Goal: Information Seeking & Learning: Find specific fact

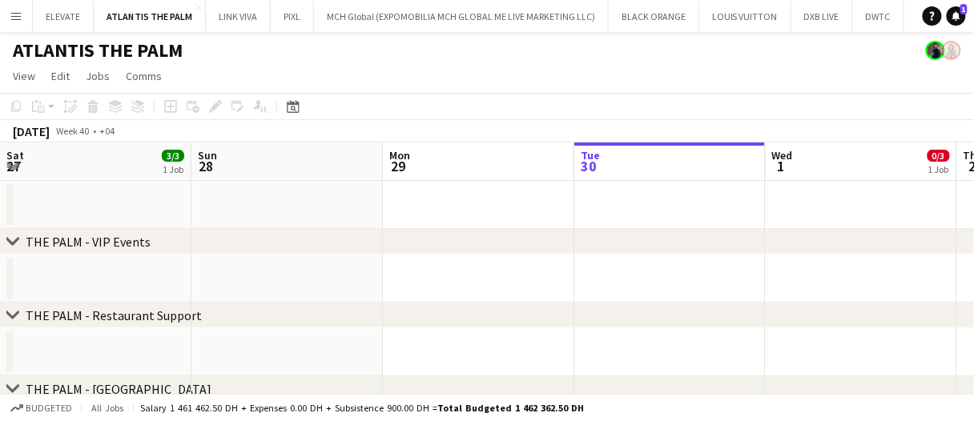
scroll to position [0, 383]
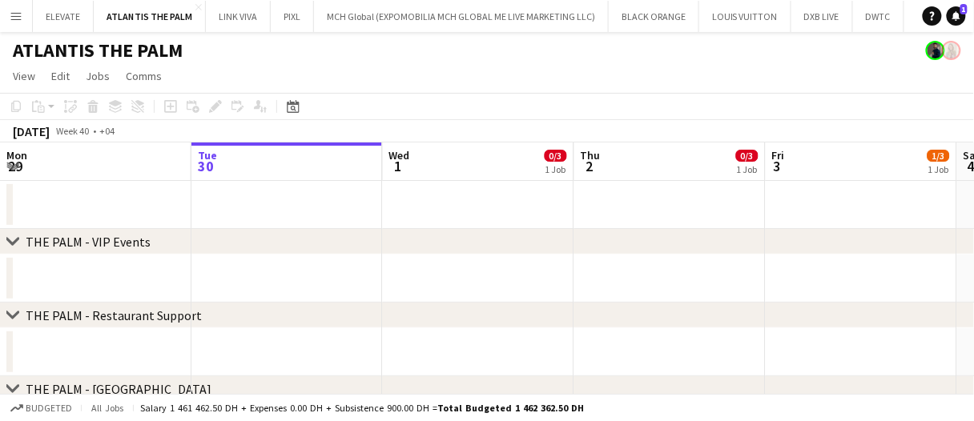
click at [925, 256] on app-date-cell at bounding box center [861, 279] width 191 height 48
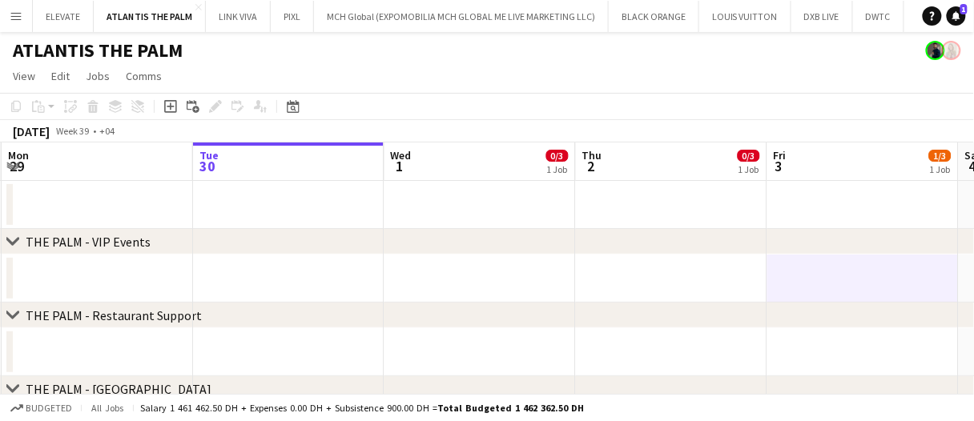
click at [924, 264] on app-date-cell at bounding box center [862, 279] width 191 height 48
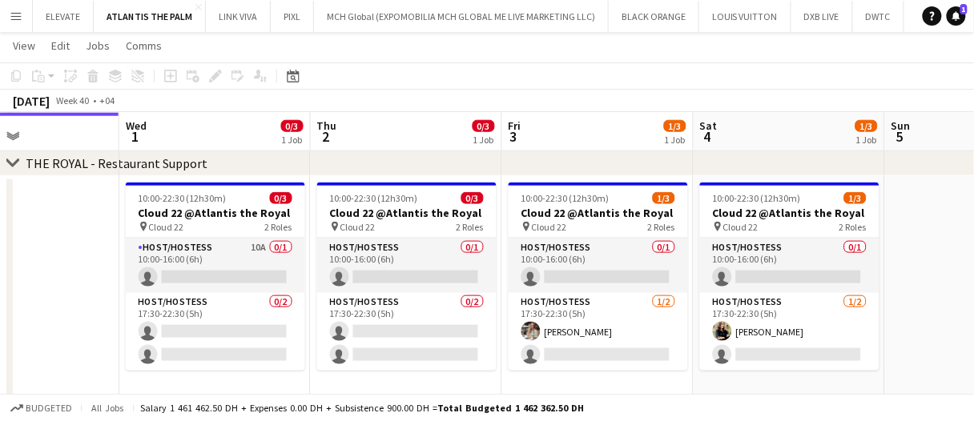
scroll to position [0, 436]
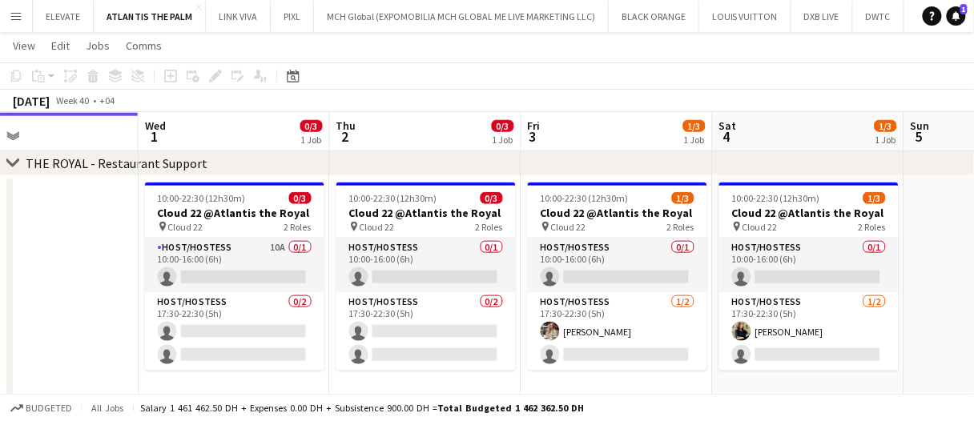
click at [136, 281] on app-date-cell at bounding box center [42, 297] width 191 height 243
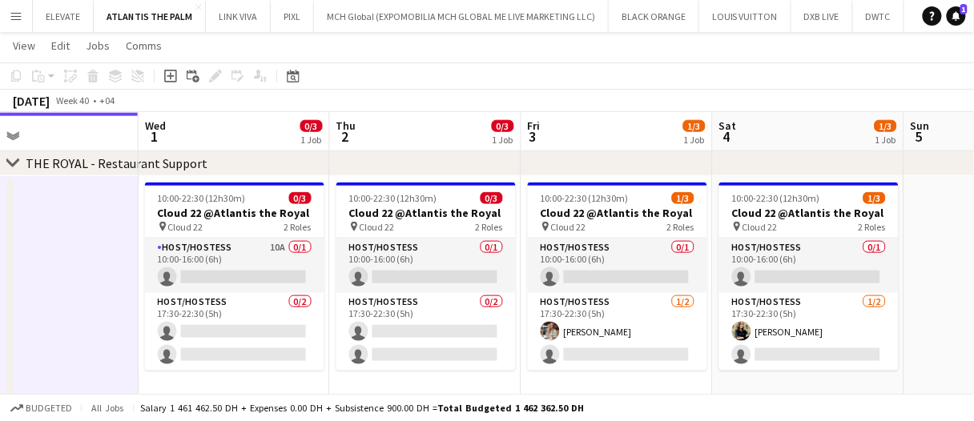
click at [136, 281] on app-date-cell at bounding box center [42, 297] width 191 height 243
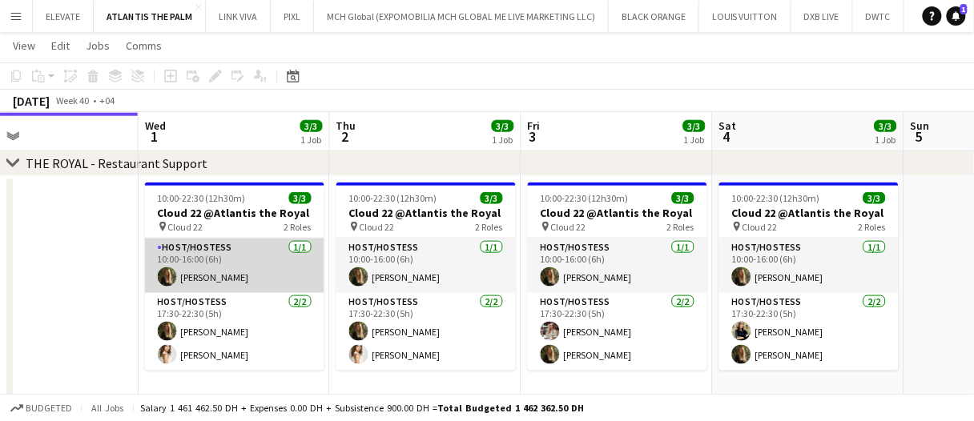
click at [263, 254] on app-card-role "Host/Hostess 1/1 10:00-16:00 (6h) Georgina Gemmell" at bounding box center [234, 266] width 179 height 54
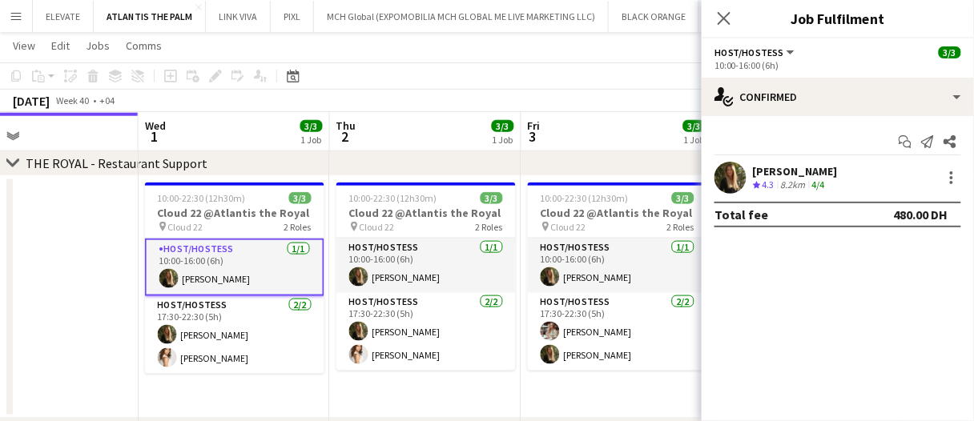
click at [838, 160] on div "Start chat Send notification Share Georgina Gemmell Crew rating 4.3 8.2km 4/4 T…" at bounding box center [837, 178] width 272 height 124
click at [820, 184] on app-skills-label "4/4" at bounding box center [818, 185] width 13 height 12
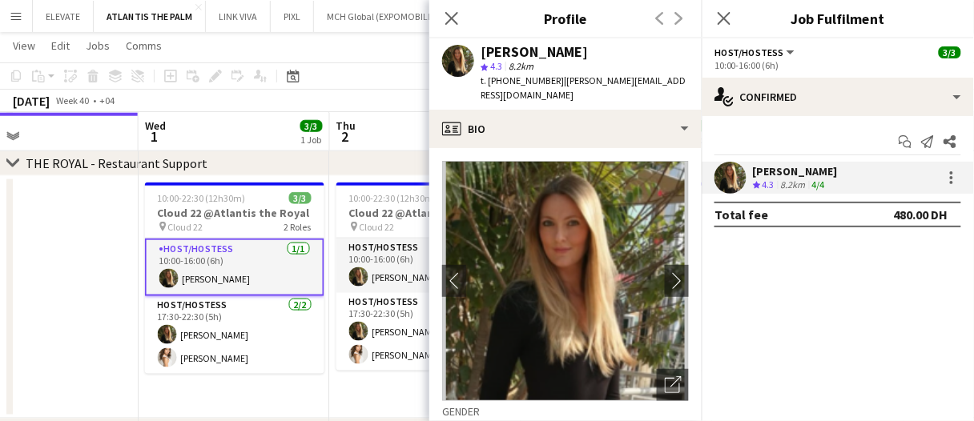
scroll to position [80, 0]
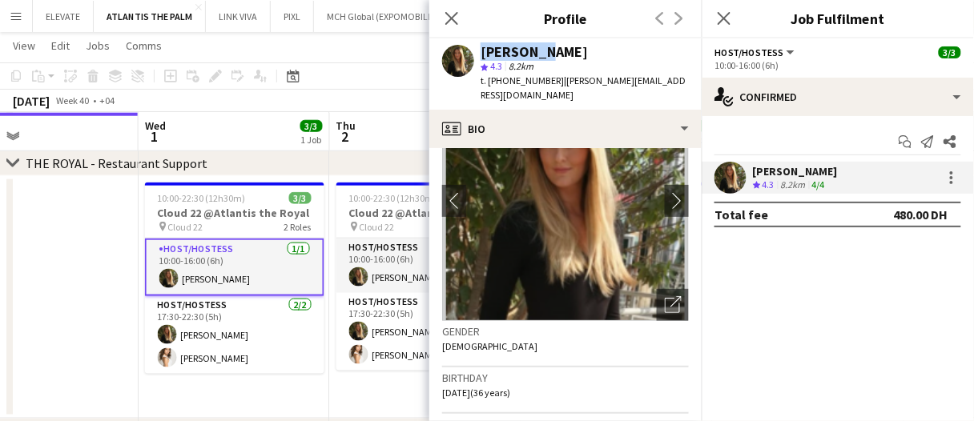
drag, startPoint x: 538, startPoint y: 54, endPoint x: 453, endPoint y: 51, distance: 84.9
click at [453, 51] on div "Georgina Gemmell star 4.3 8.2km t. +971559015880 | georgina.wildoceans@gmail.com" at bounding box center [565, 73] width 272 height 71
copy div "Georgina"
drag, startPoint x: 607, startPoint y: 58, endPoint x: 547, endPoint y: 52, distance: 60.4
click at [546, 51] on div "Georgina Gemmell star 4.3 8.2km t. +971559015880 | georgina.wildoceans@gmail.com" at bounding box center [584, 74] width 208 height 58
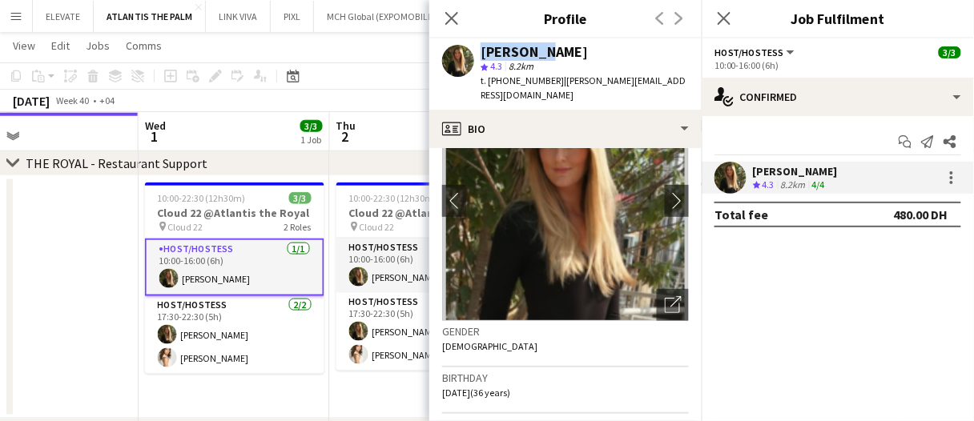
click at [585, 51] on div "Georgina Gemmell" at bounding box center [533, 52] width 107 height 14
click at [572, 51] on div "Georgina Gemmell" at bounding box center [533, 52] width 107 height 14
copy div "Gemmell"
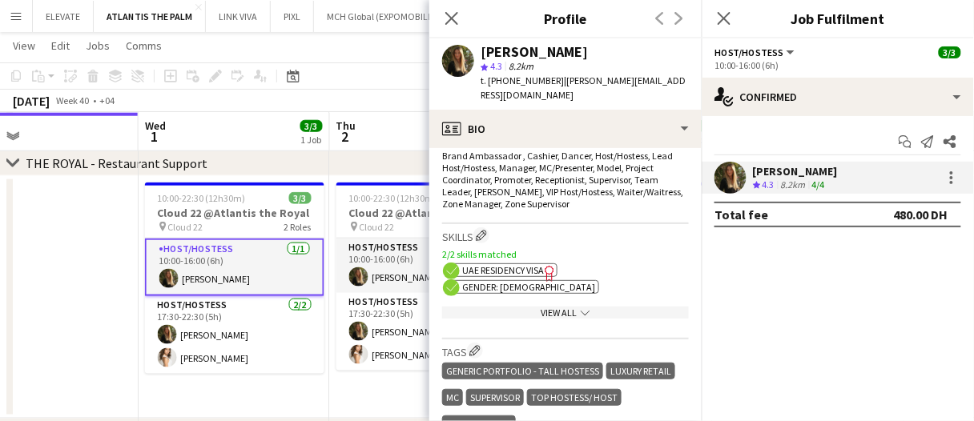
click at [577, 318] on app-icon "chevron-down" at bounding box center [583, 313] width 13 height 12
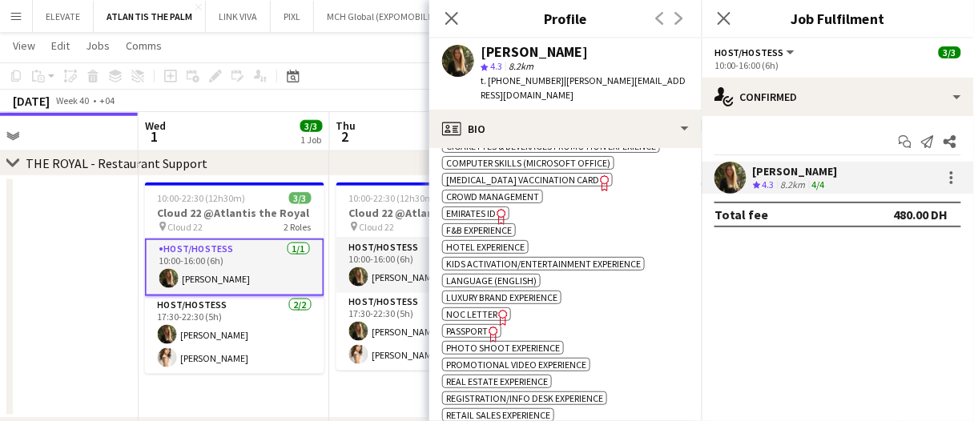
scroll to position [801, 0]
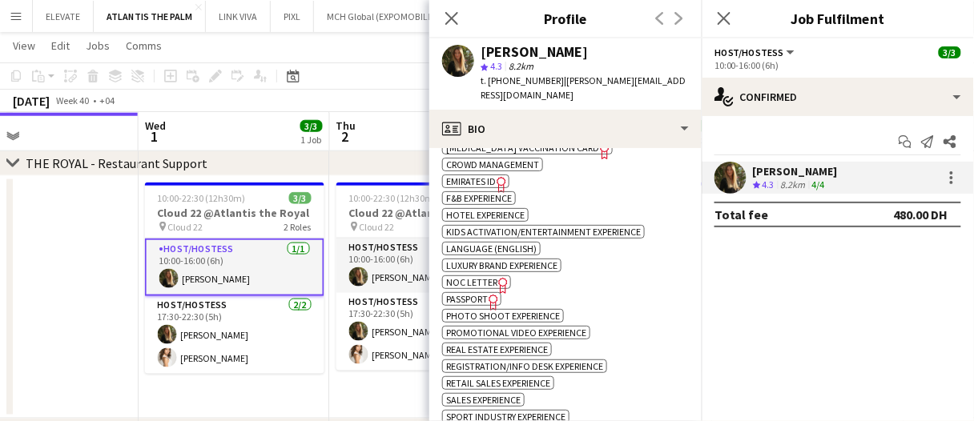
click at [488, 300] on icon "Freelancer has uploaded a photo validation of skill. Click to see" at bounding box center [493, 302] width 17 height 17
click at [490, 181] on span "Emirates ID" at bounding box center [471, 181] width 50 height 12
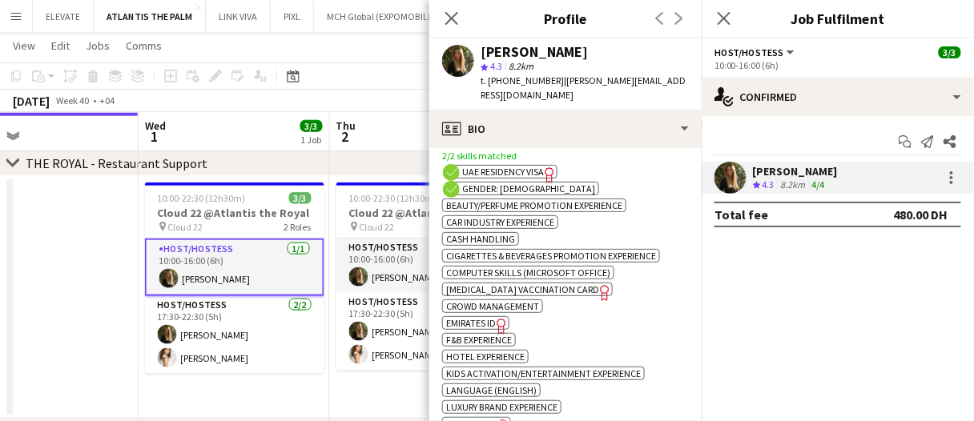
scroll to position [561, 0]
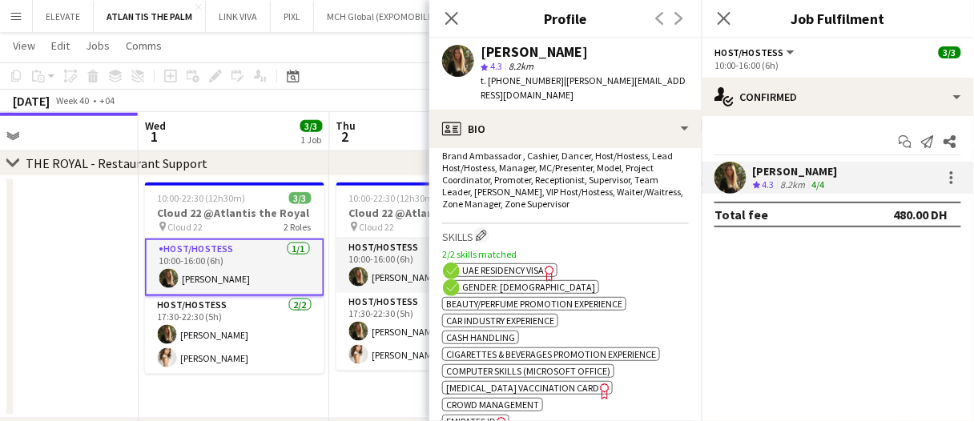
click at [497, 271] on span "UAE Residency Visa" at bounding box center [503, 270] width 82 height 12
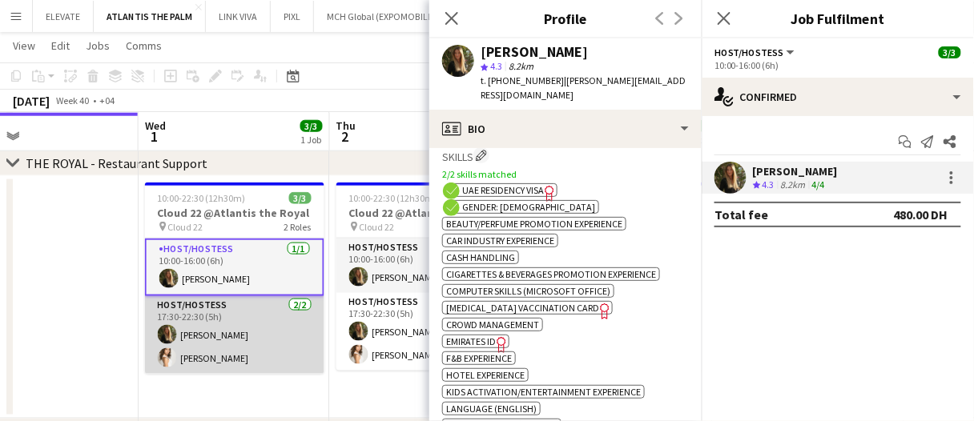
click at [263, 333] on app-card-role "Host/Hostess 2/2 17:30-22:30 (5h) Georgina Gemmell Sara Gouda" at bounding box center [234, 335] width 179 height 78
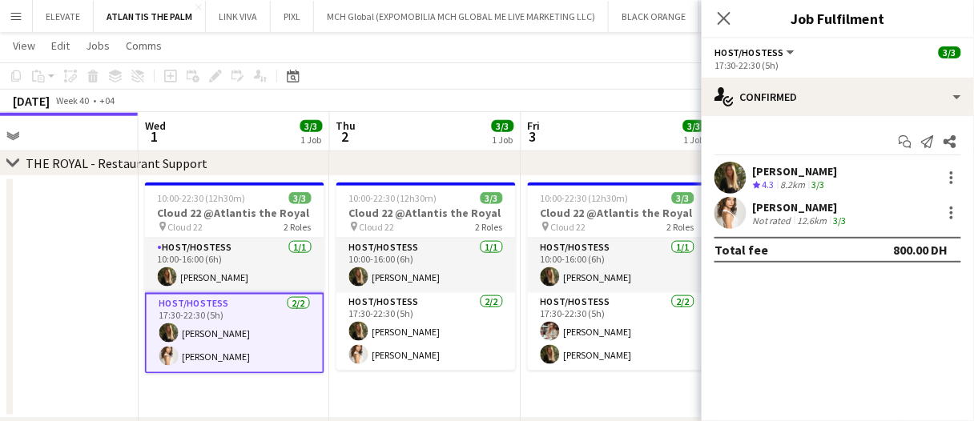
click at [811, 204] on div "Sara Gouda" at bounding box center [801, 207] width 97 height 14
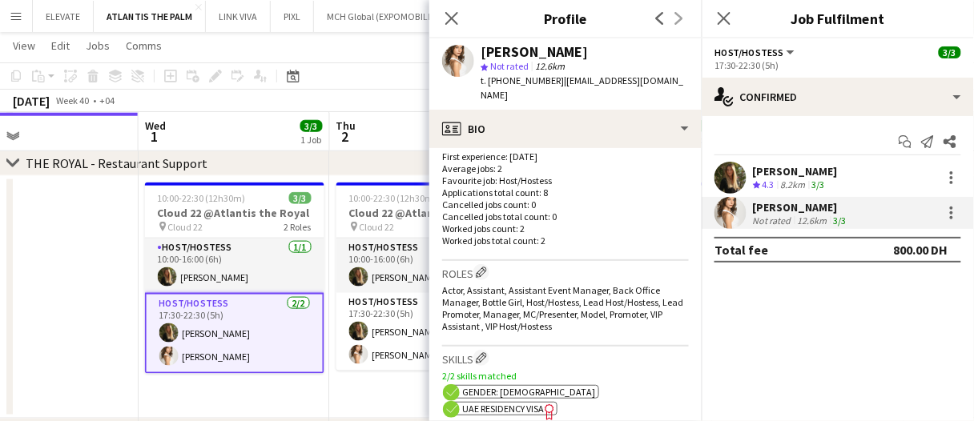
scroll to position [561, 0]
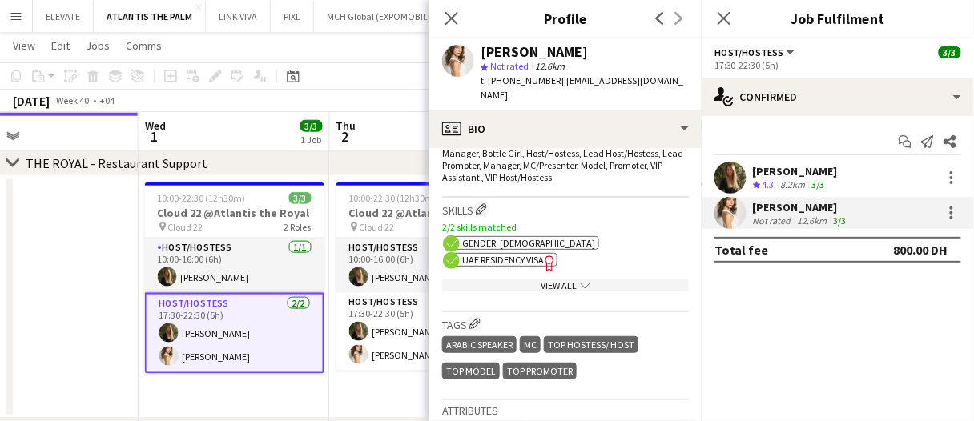
drag, startPoint x: 561, startPoint y: 270, endPoint x: 550, endPoint y: 263, distance: 13.3
click at [561, 279] on div "View All chevron-down" at bounding box center [565, 285] width 247 height 12
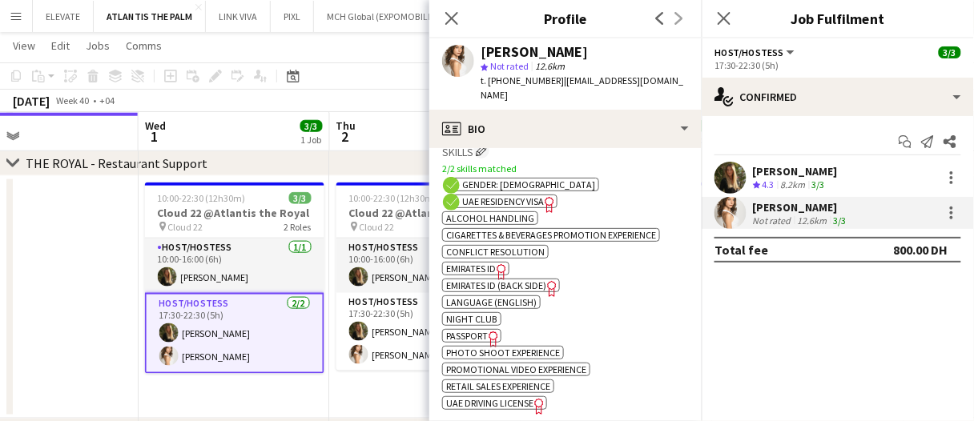
scroll to position [641, 0]
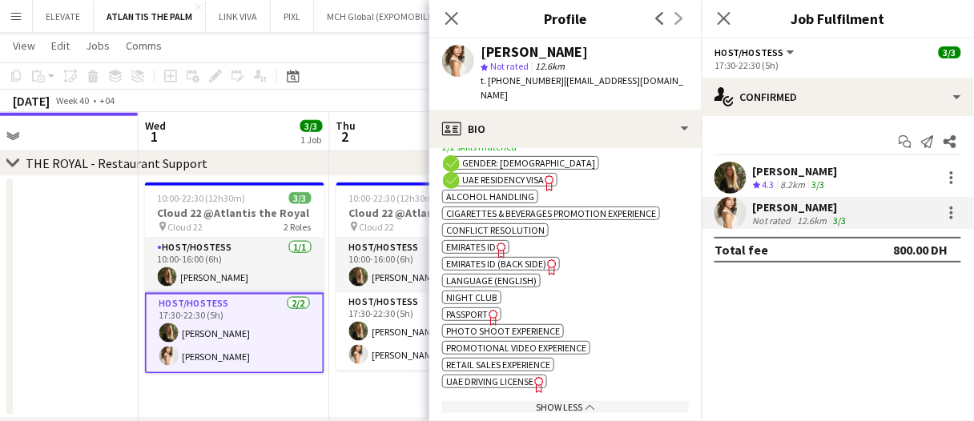
click at [489, 309] on icon "Freelancer has uploaded a photo validation of skill. Click to see" at bounding box center [493, 317] width 17 height 17
click at [487, 241] on span "Emirates ID" at bounding box center [471, 247] width 50 height 12
click at [507, 258] on span "Emirates ID (back side)" at bounding box center [496, 264] width 100 height 12
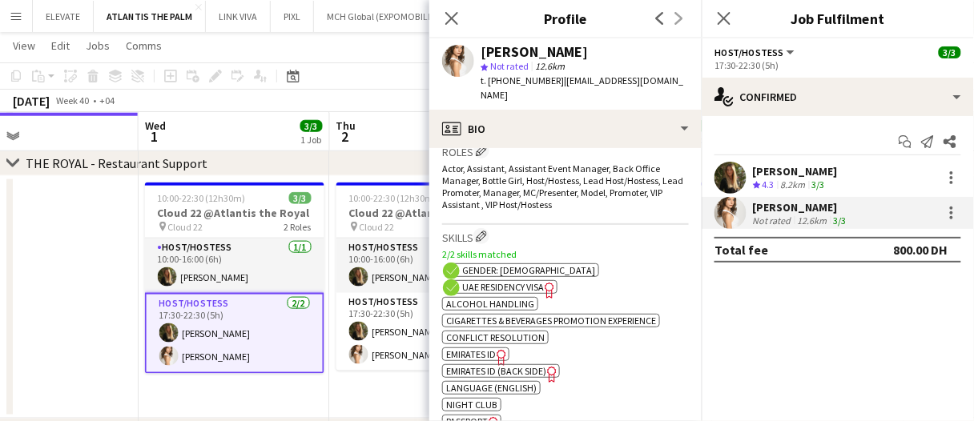
scroll to position [480, 0]
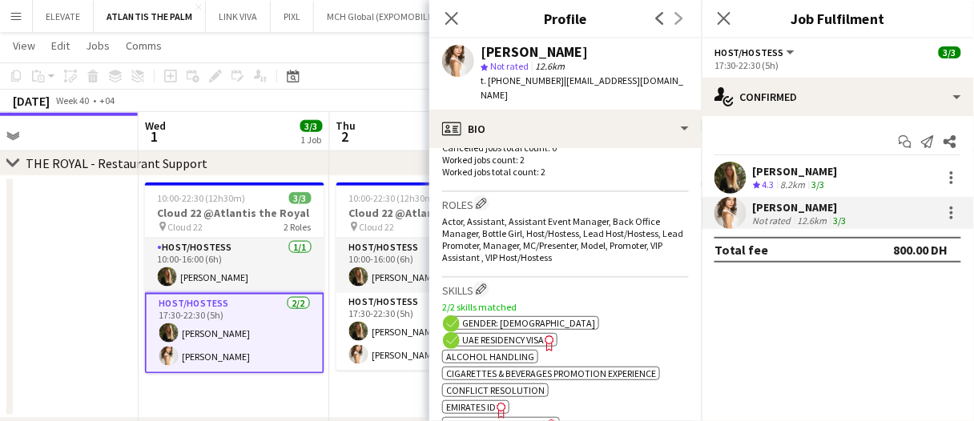
click at [521, 334] on span "UAE Residency Visa" at bounding box center [503, 340] width 82 height 12
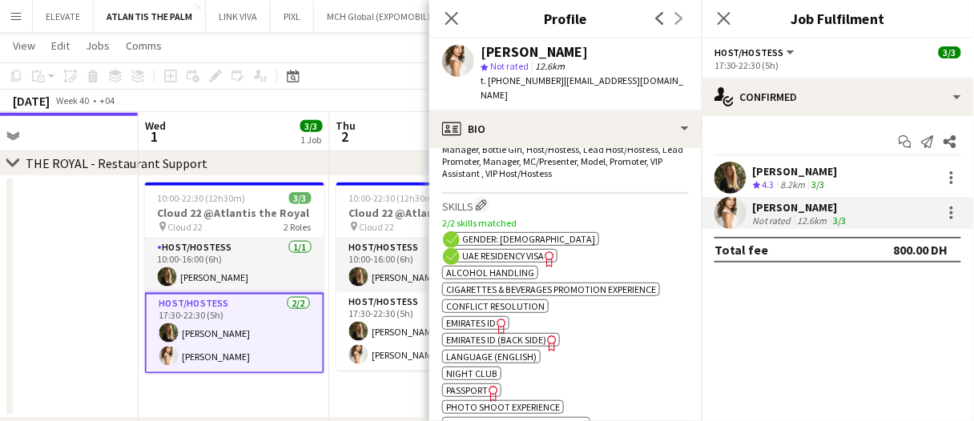
scroll to position [641, 0]
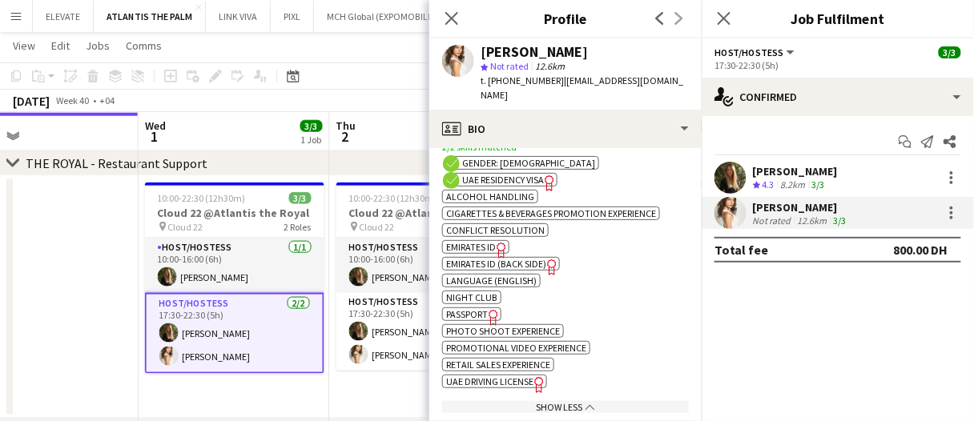
drag, startPoint x: 223, startPoint y: 259, endPoint x: 473, endPoint y: 211, distance: 255.4
click at [223, 260] on app-card-role "Host/Hostess 1/1 10:00-16:00 (6h) Georgina Gemmell" at bounding box center [234, 266] width 179 height 54
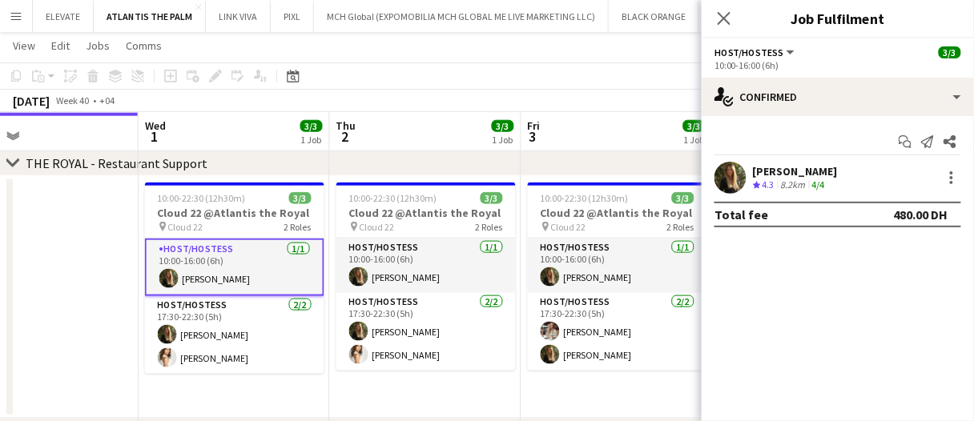
click at [803, 169] on div "Georgina Gemmell" at bounding box center [795, 171] width 85 height 14
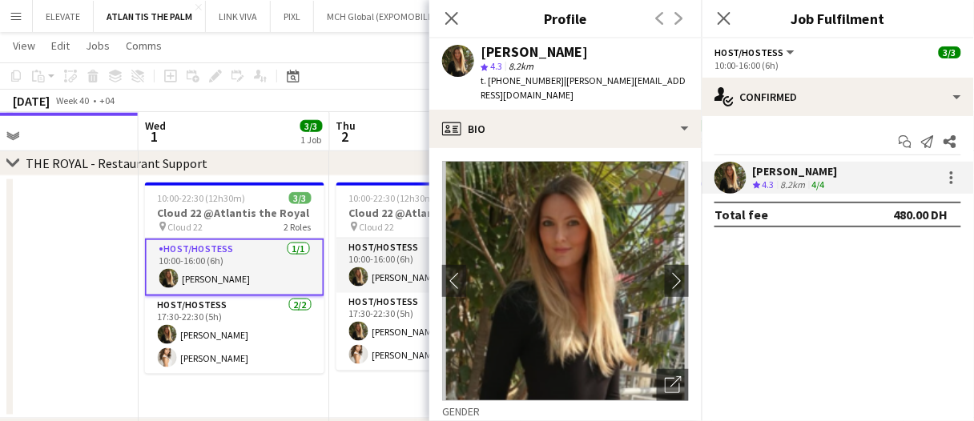
drag, startPoint x: 612, startPoint y: 46, endPoint x: 452, endPoint y: 46, distance: 159.4
click at [458, 46] on div "Georgina Gemmell star 4.3 8.2km t. +971559015880 | georgina.wildoceans@gmail.com" at bounding box center [565, 73] width 272 height 71
copy div "Georgina Gemmell"
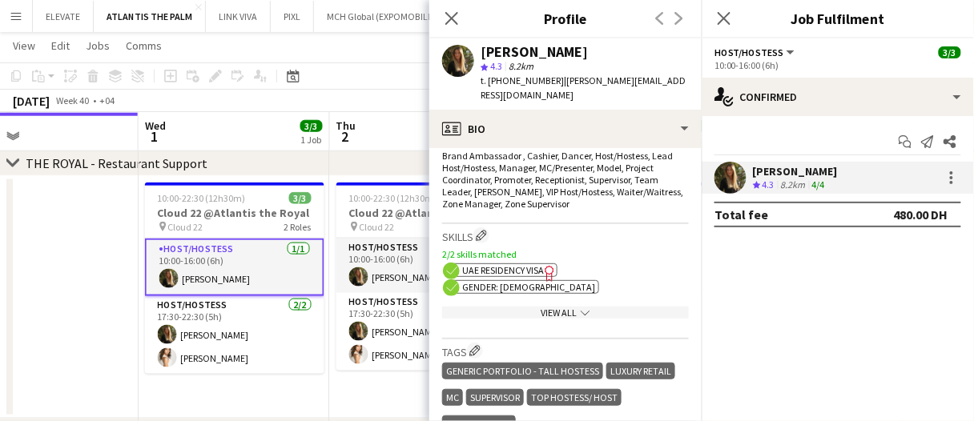
scroll to position [400, 0]
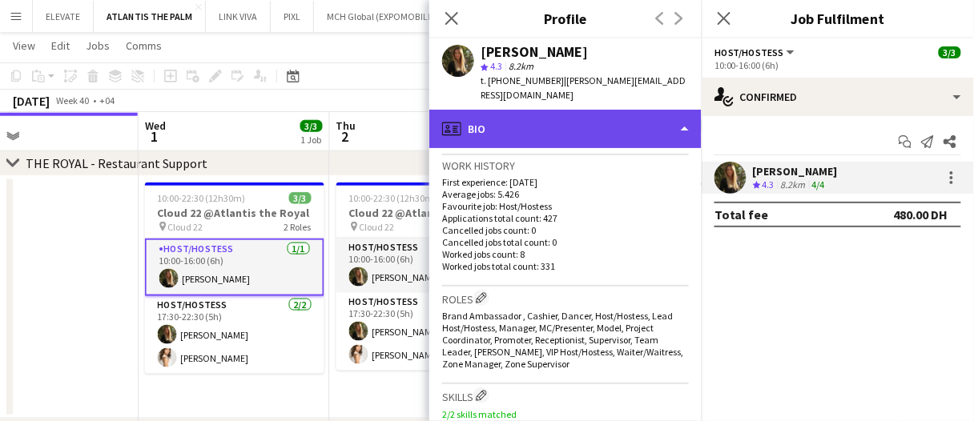
click at [589, 131] on div "profile Bio" at bounding box center [565, 129] width 272 height 38
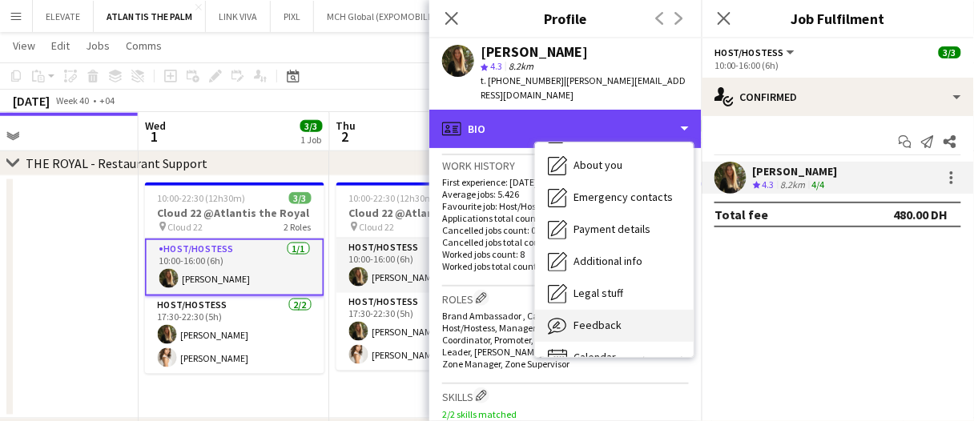
scroll to position [118, 0]
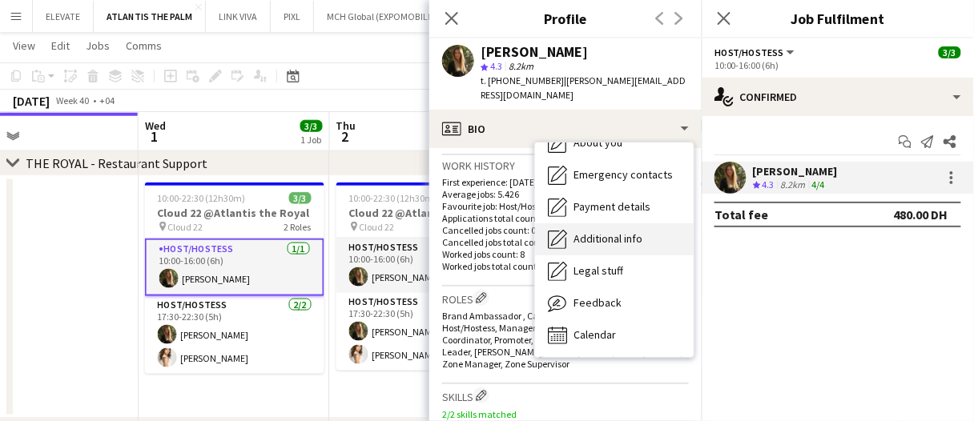
click at [640, 235] on span "Additional info" at bounding box center [607, 238] width 69 height 14
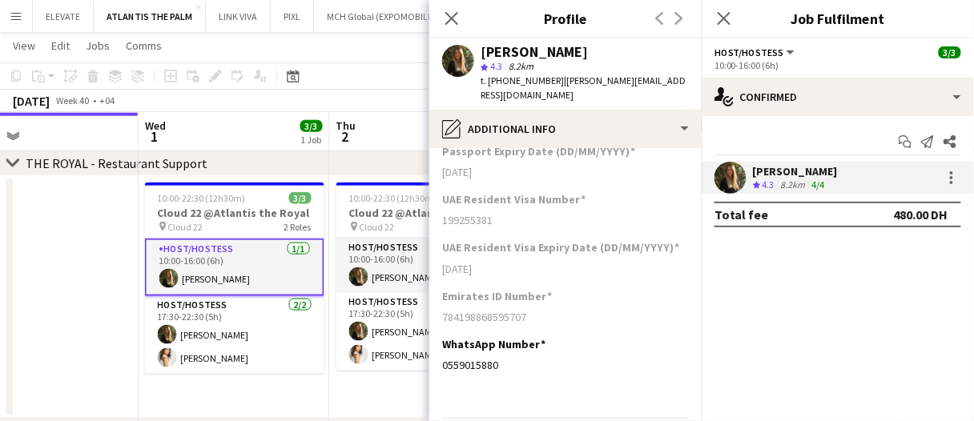
scroll to position [589, 0]
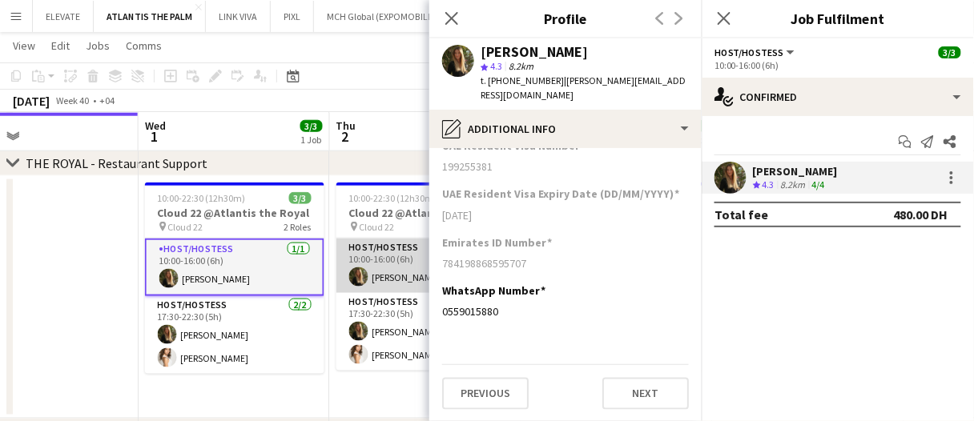
drag, startPoint x: 524, startPoint y: 260, endPoint x: 420, endPoint y: 259, distance: 103.3
click at [420, 259] on body "Menu Boards Boards Boards All jobs Status Workforce Workforce My Workforce Recr…" at bounding box center [487, 73] width 974 height 891
click at [505, 265] on div "784198868595707" at bounding box center [565, 263] width 247 height 14
click at [453, 263] on div "784198868595707" at bounding box center [565, 263] width 247 height 14
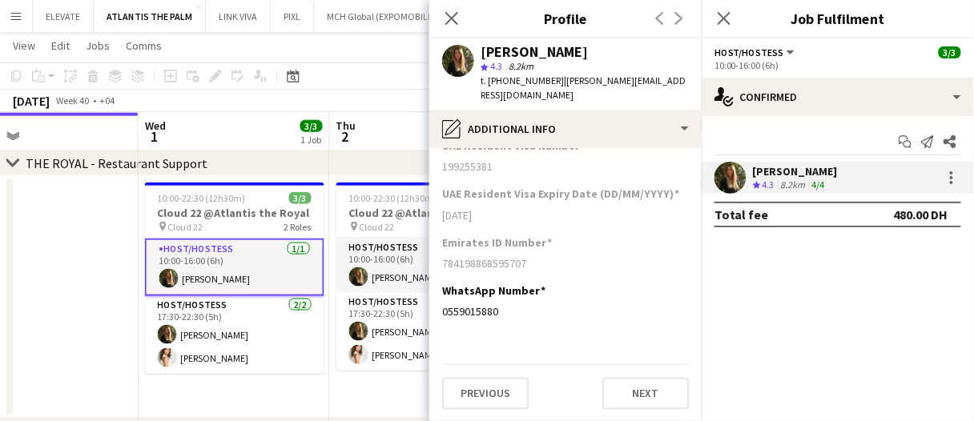
copy div "784198868595707"
click at [211, 350] on app-card-role "Host/Hostess 2/2 17:30-22:30 (5h) Georgina Gemmell Sara Gouda" at bounding box center [234, 335] width 179 height 78
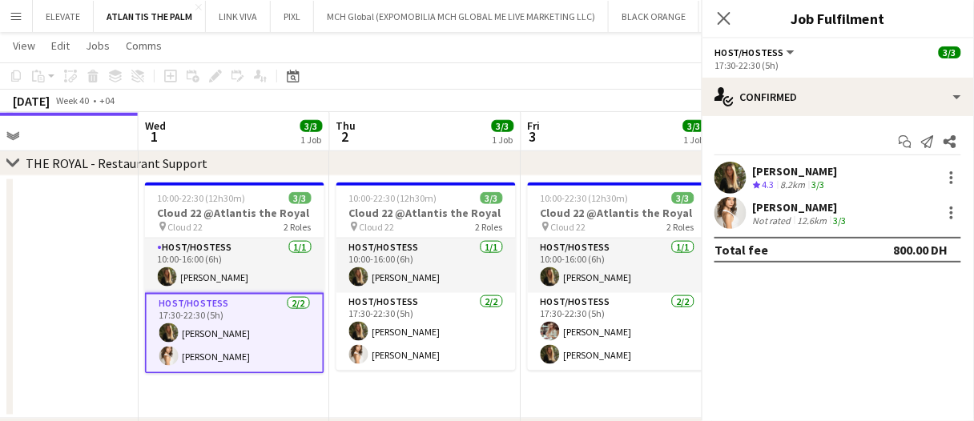
click at [766, 219] on div "Not rated" at bounding box center [774, 221] width 42 height 12
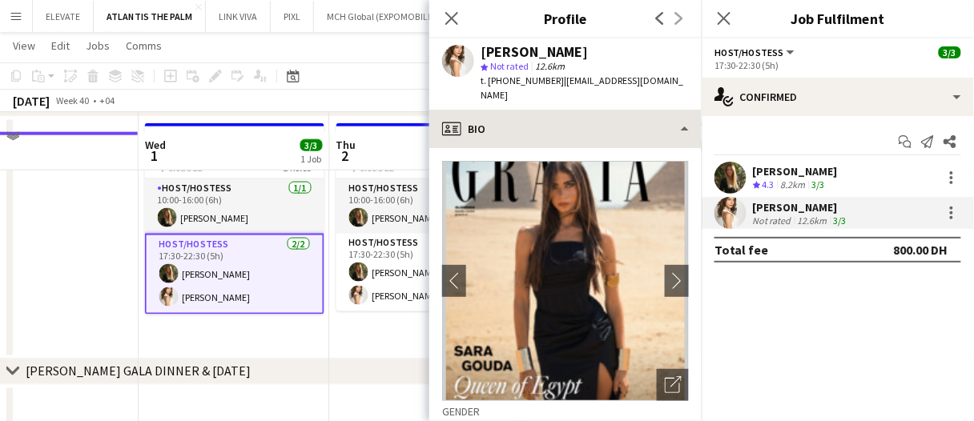
scroll to position [452, 0]
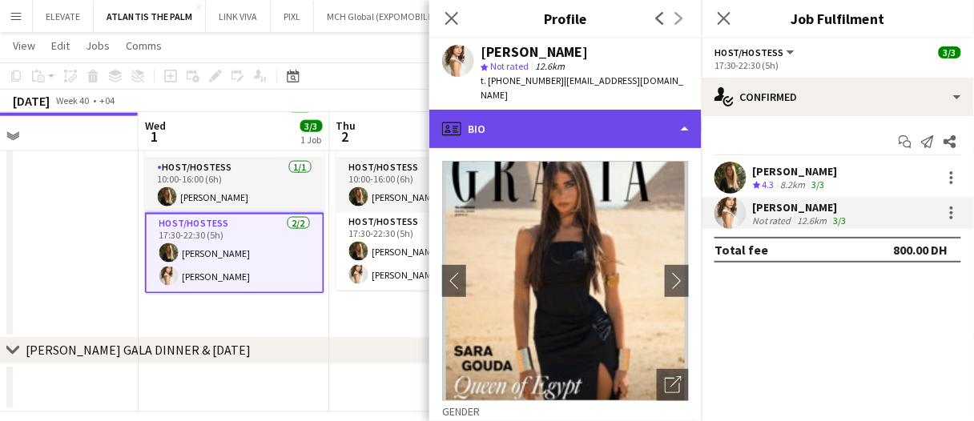
click at [525, 110] on div "profile Bio" at bounding box center [565, 129] width 272 height 38
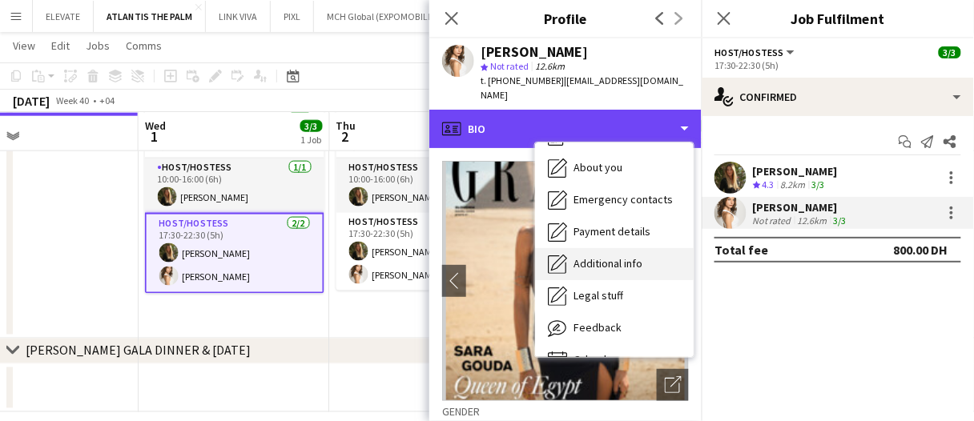
scroll to position [86, 0]
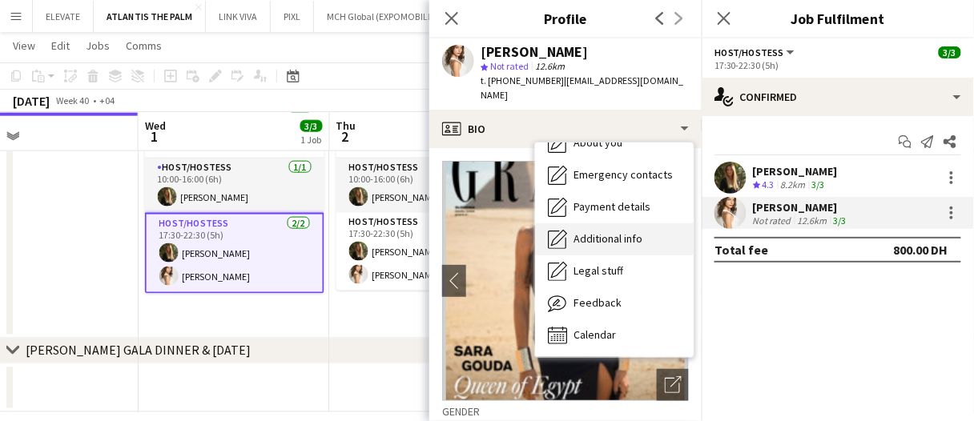
click at [625, 231] on span "Additional info" at bounding box center [607, 238] width 69 height 14
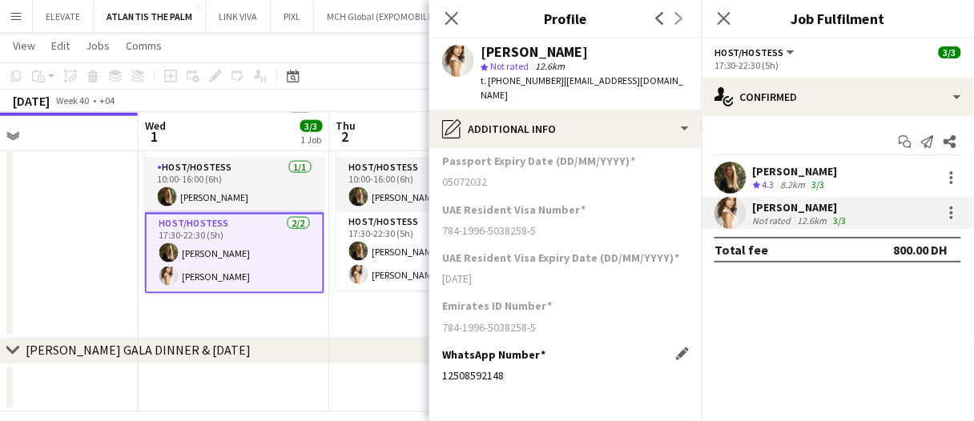
scroll to position [341, 0]
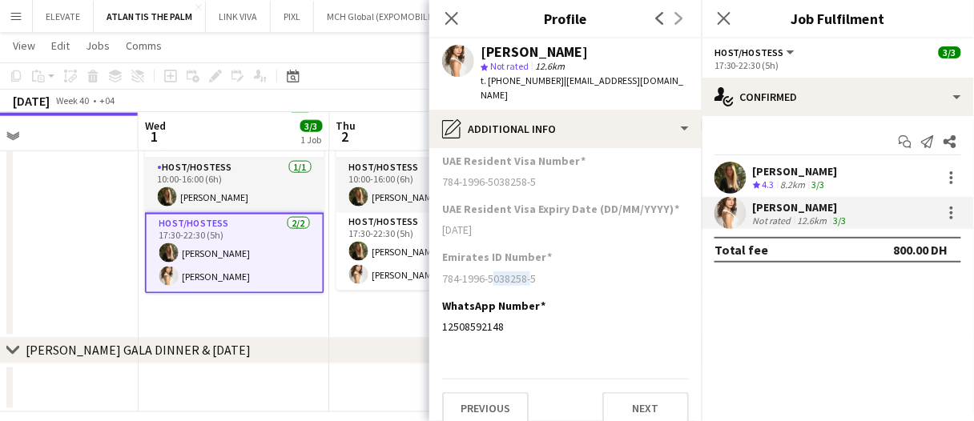
drag, startPoint x: 490, startPoint y: 266, endPoint x: 525, endPoint y: 266, distance: 35.2
click at [525, 271] on div "784-1996-5038258-5" at bounding box center [565, 278] width 247 height 14
copy div "5038258"
click at [558, 326] on div "WhatsApp Number Edit this field 12508592148" at bounding box center [565, 323] width 247 height 48
drag, startPoint x: 508, startPoint y: 313, endPoint x: 438, endPoint y: 303, distance: 71.1
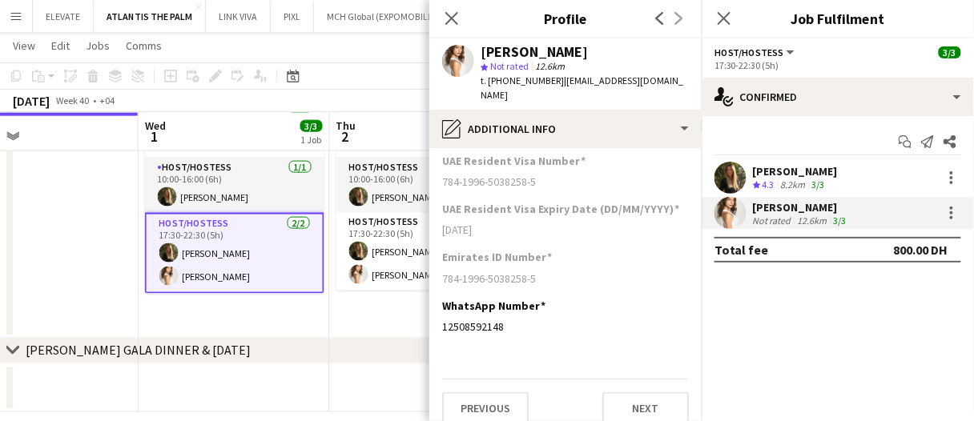
click at [438, 303] on app-section-data-types "What is your capacity to work? Edit this field As much as possible Describe you…" at bounding box center [565, 284] width 272 height 273
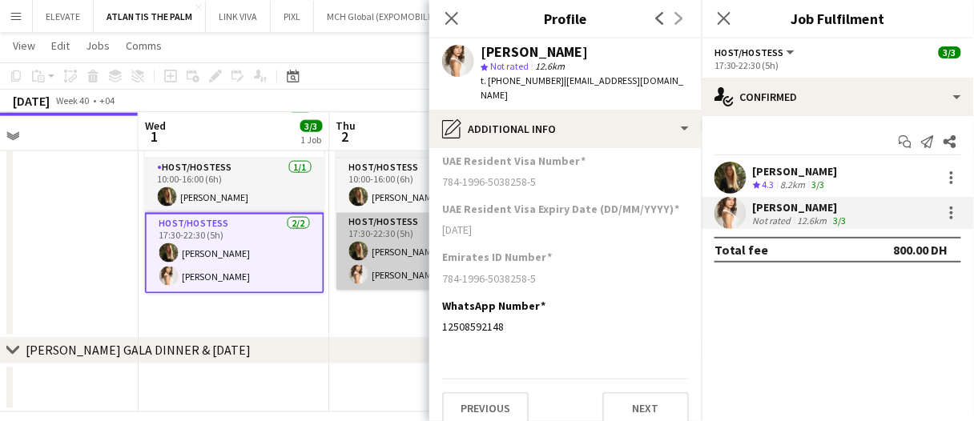
copy div "12508592148"
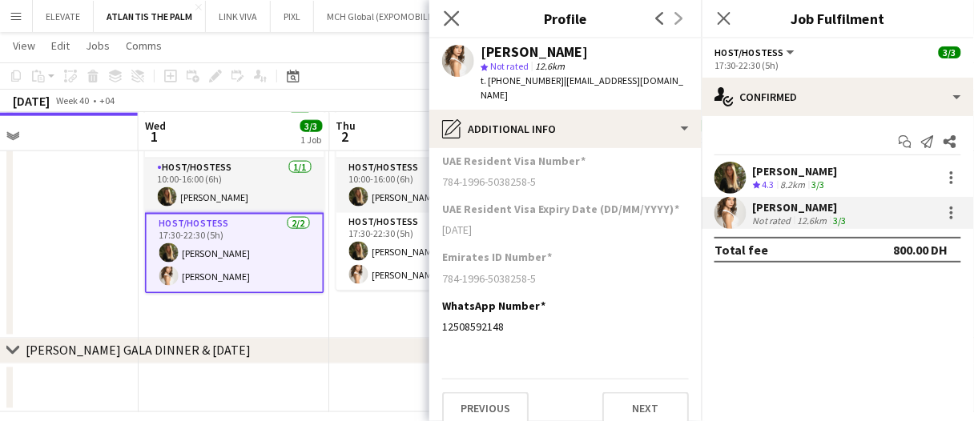
click at [442, 18] on app-icon "Close pop-in" at bounding box center [451, 18] width 23 height 23
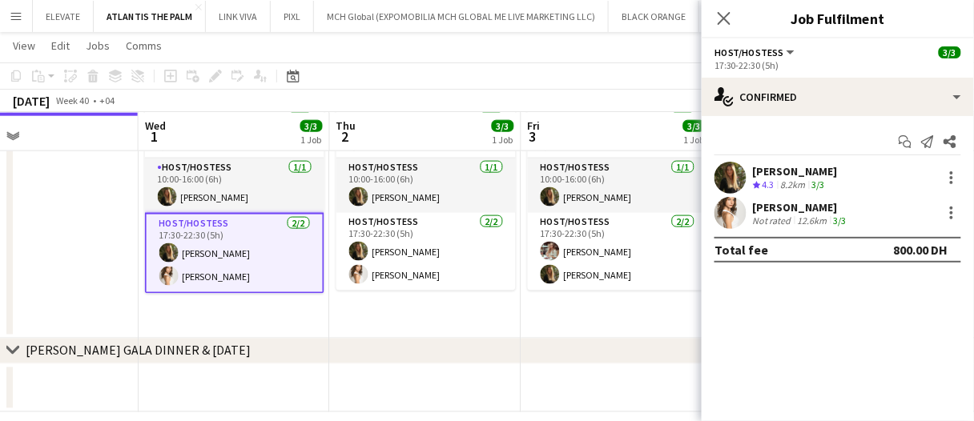
click at [629, 120] on app-board-header-date "Fri 3 3/3 1 Job" at bounding box center [616, 132] width 191 height 38
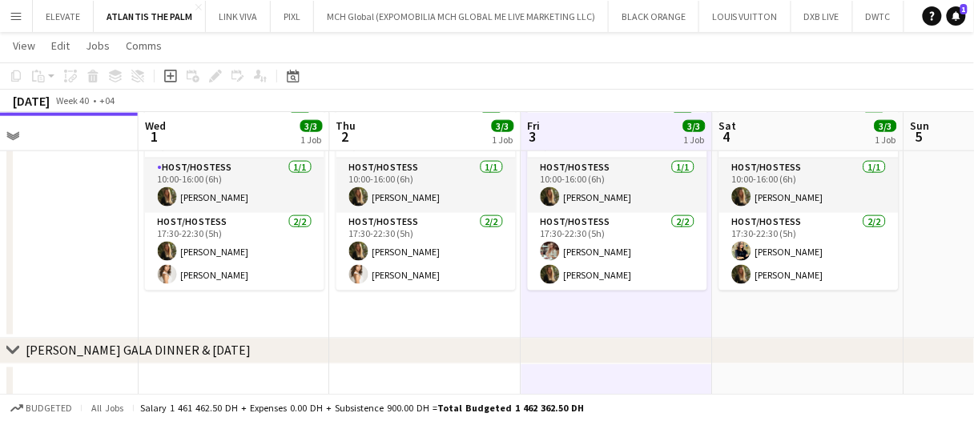
click at [620, 126] on app-board-header-date "Fri 3 3/3 1 Job" at bounding box center [616, 132] width 191 height 38
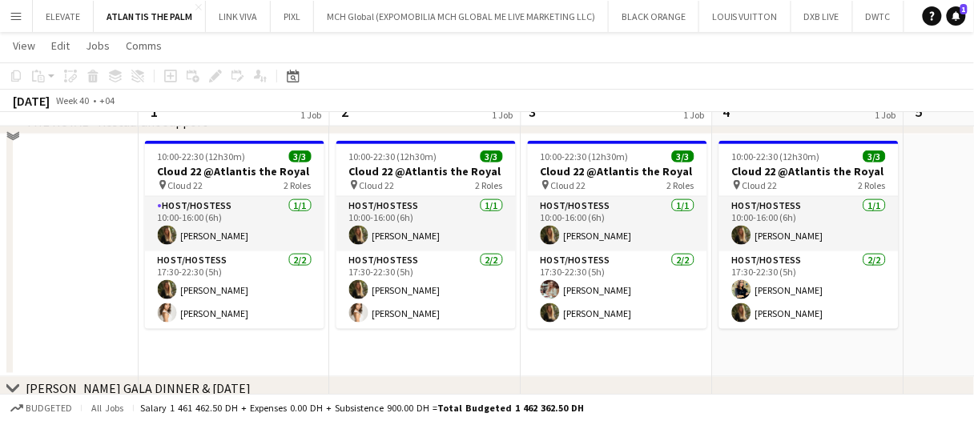
scroll to position [388, 0]
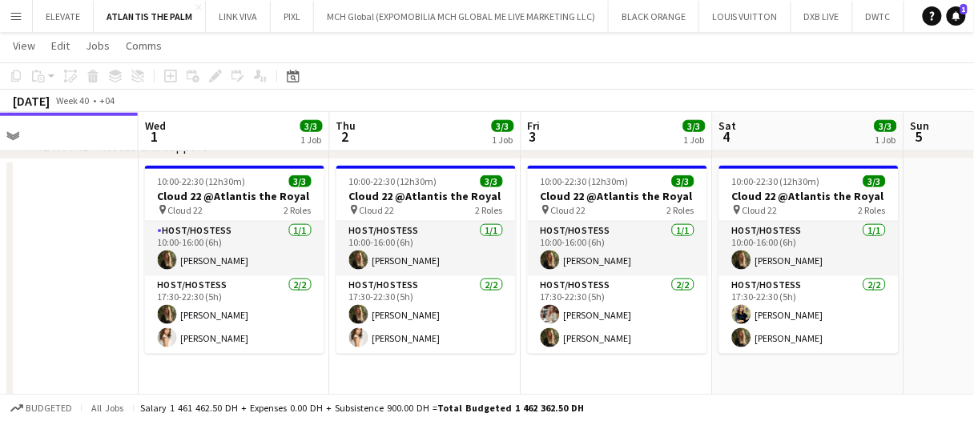
click at [626, 368] on app-date-cell "10:00-22:30 (12h30m) 3/3 Cloud 22 @Atlantis the Royal pin Cloud 22 2 Roles Host…" at bounding box center [616, 280] width 191 height 243
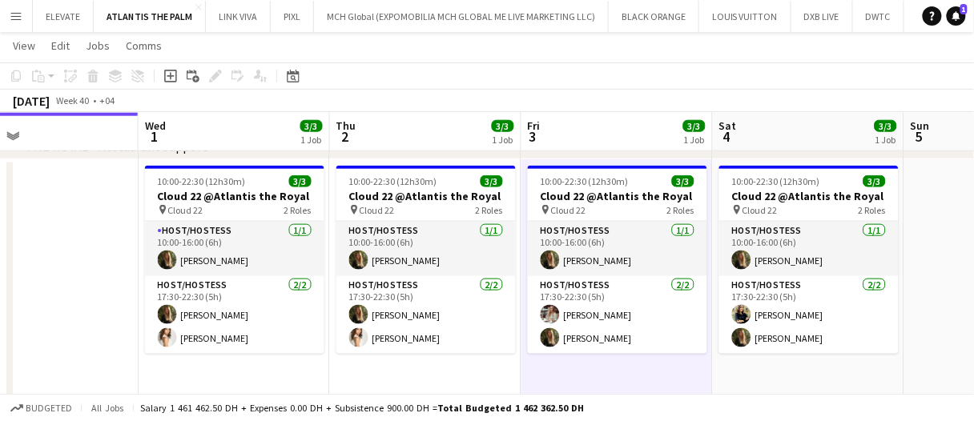
drag, startPoint x: 626, startPoint y: 368, endPoint x: 584, endPoint y: 379, distance: 43.7
click at [626, 368] on app-date-cell "10:00-22:30 (12h30m) 3/3 Cloud 22 @Atlantis the Royal pin Cloud 22 2 Roles Host…" at bounding box center [616, 280] width 191 height 243
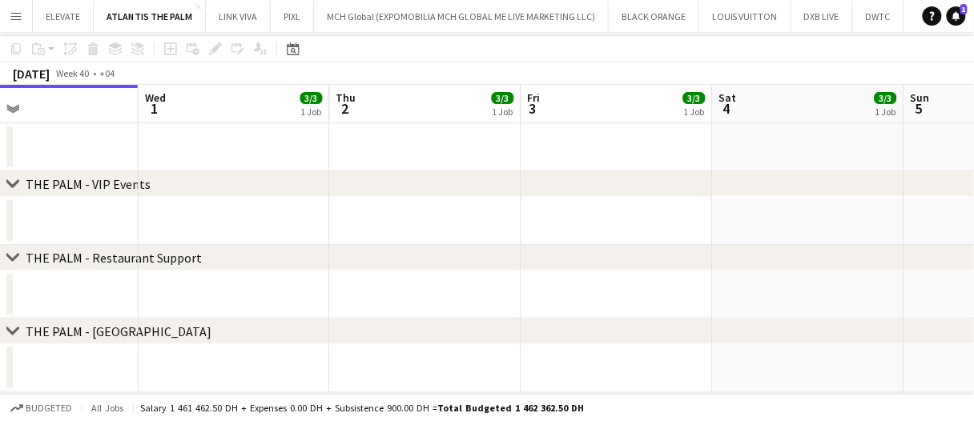
scroll to position [0, 0]
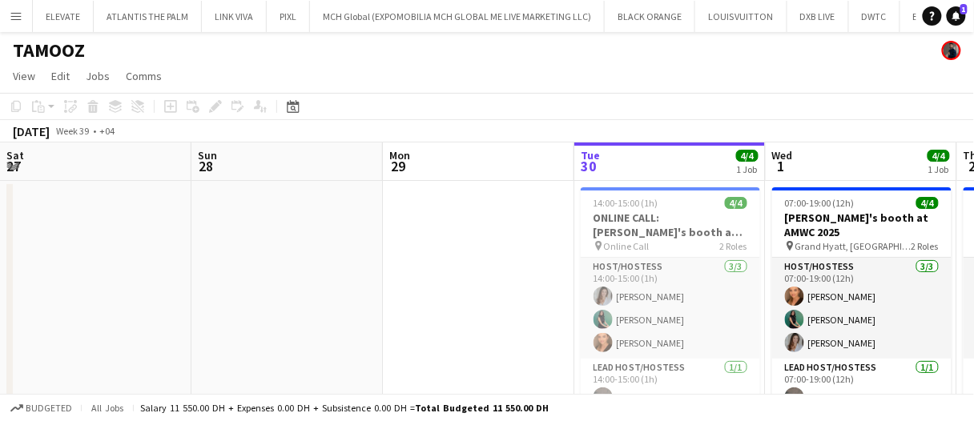
scroll to position [0, 381]
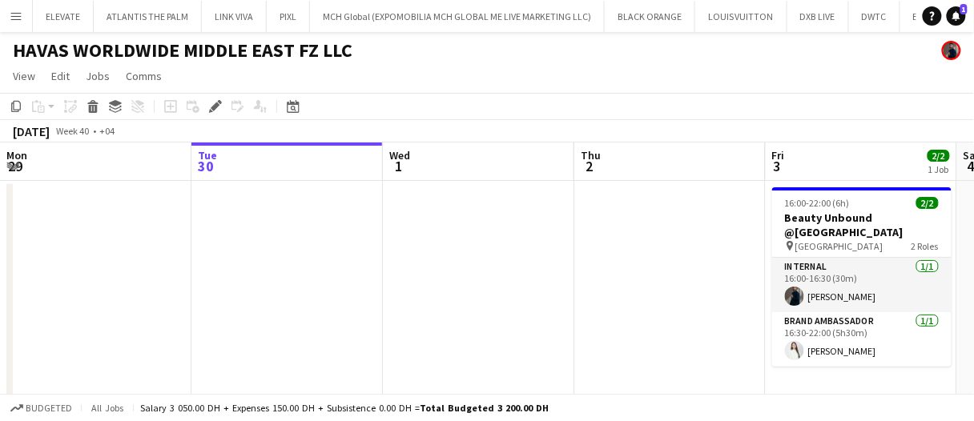
scroll to position [0, 550]
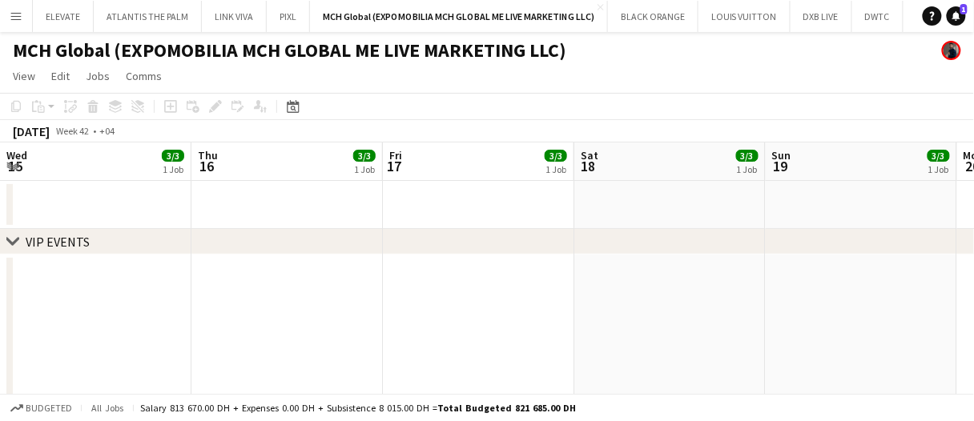
scroll to position [0, 631]
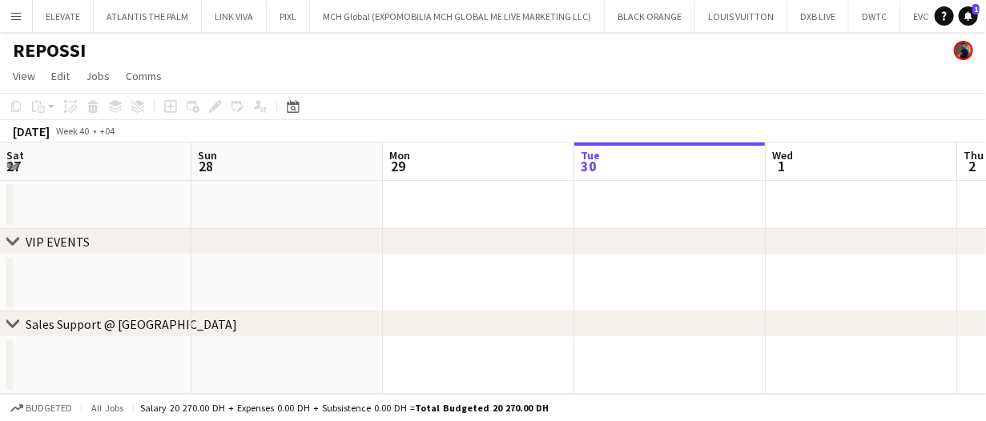
scroll to position [0, 383]
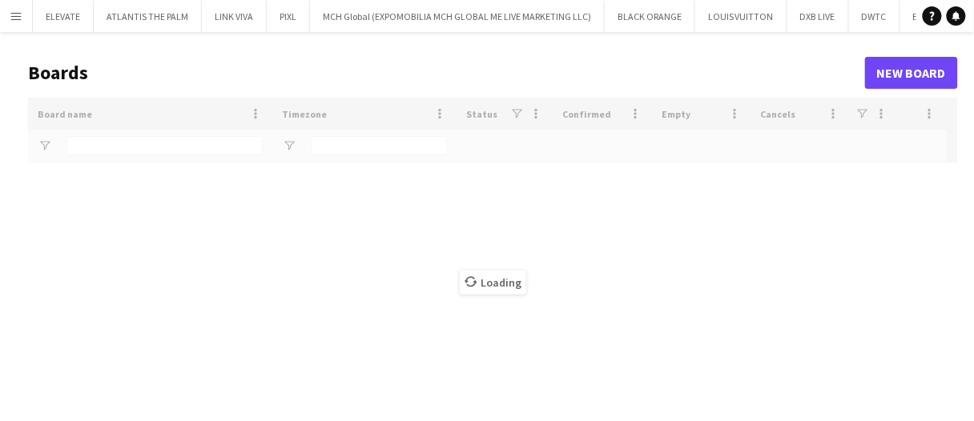
type input "***"
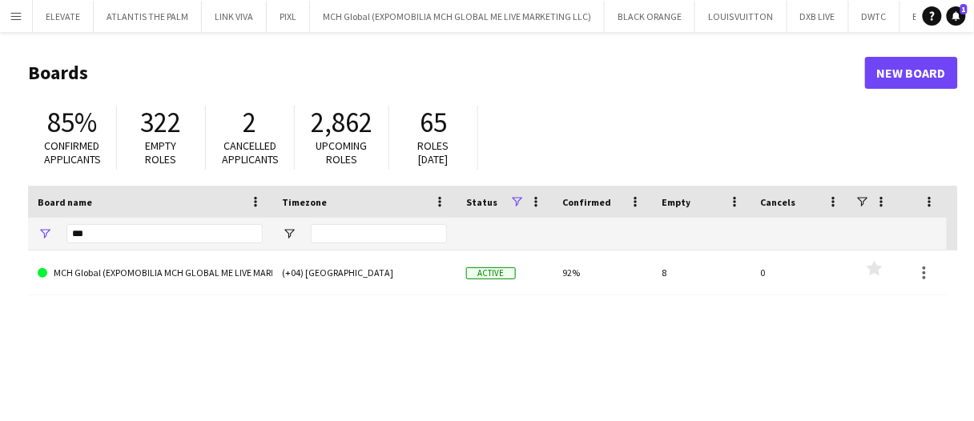
click at [6, 18] on button "Menu" at bounding box center [16, 16] width 32 height 32
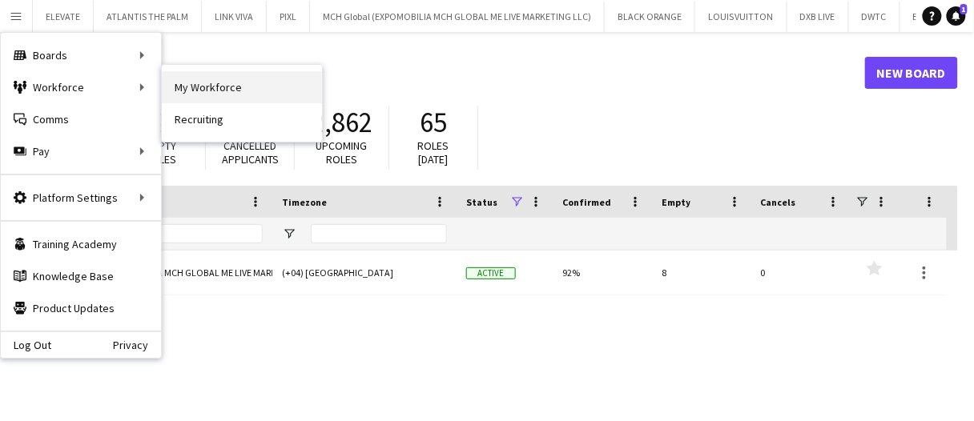
click at [183, 95] on link "My Workforce" at bounding box center [242, 87] width 160 height 32
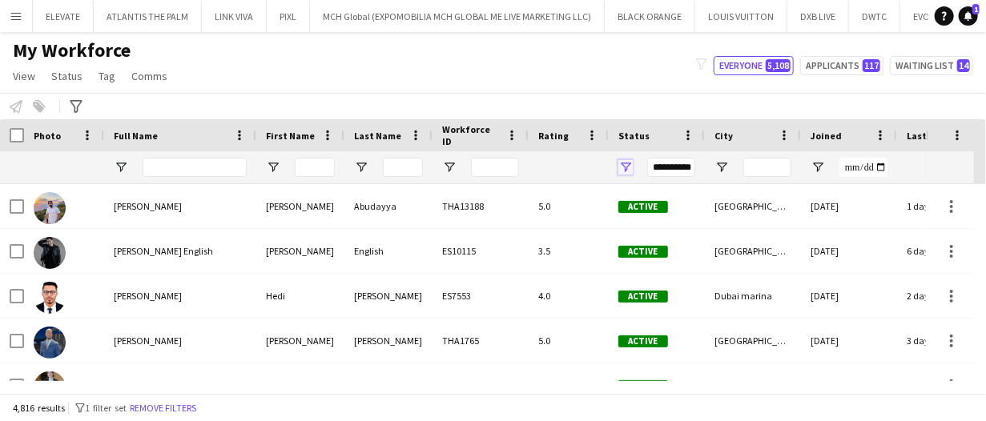
click at [623, 163] on span "Open Filter Menu" at bounding box center [625, 167] width 14 height 14
click at [211, 170] on input "Full Name Filter Input" at bounding box center [195, 167] width 104 height 19
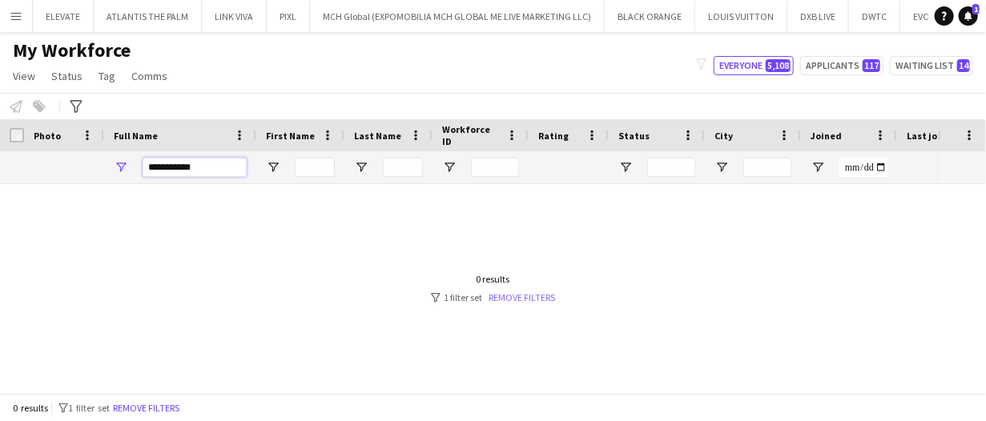
type input "**********"
click at [550, 295] on link "Remove filters" at bounding box center [521, 297] width 66 height 12
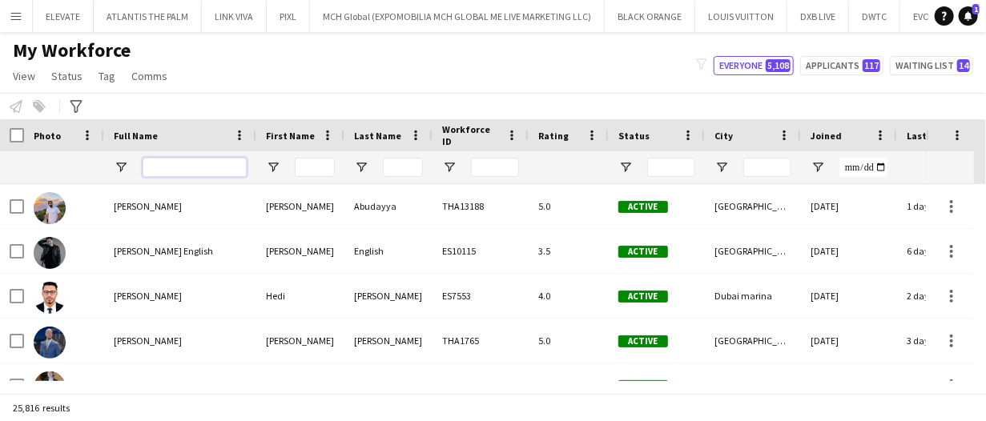
click at [219, 163] on input "Full Name Filter Input" at bounding box center [195, 167] width 104 height 19
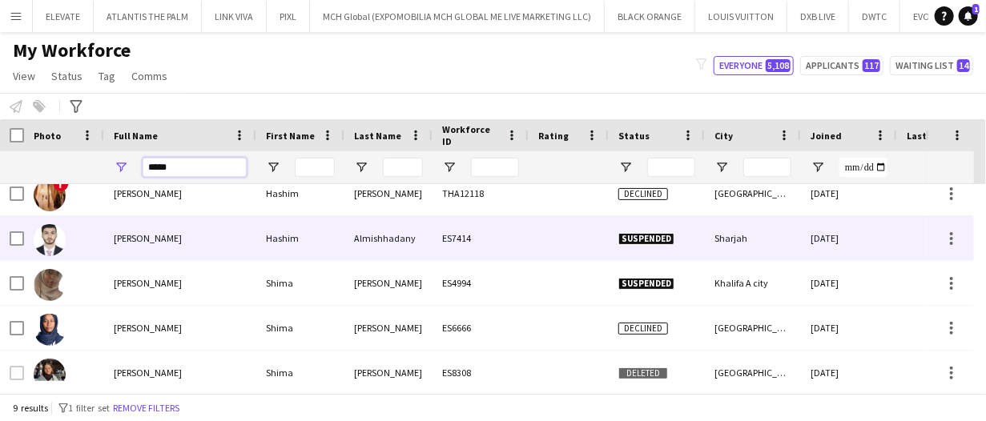
scroll to position [206, 0]
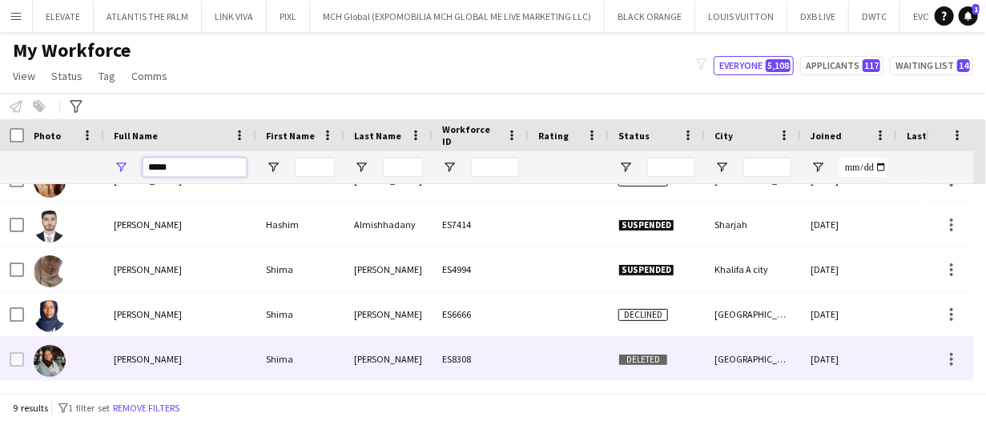
type input "*****"
click at [249, 367] on div "Shima Rashedi" at bounding box center [180, 359] width 152 height 44
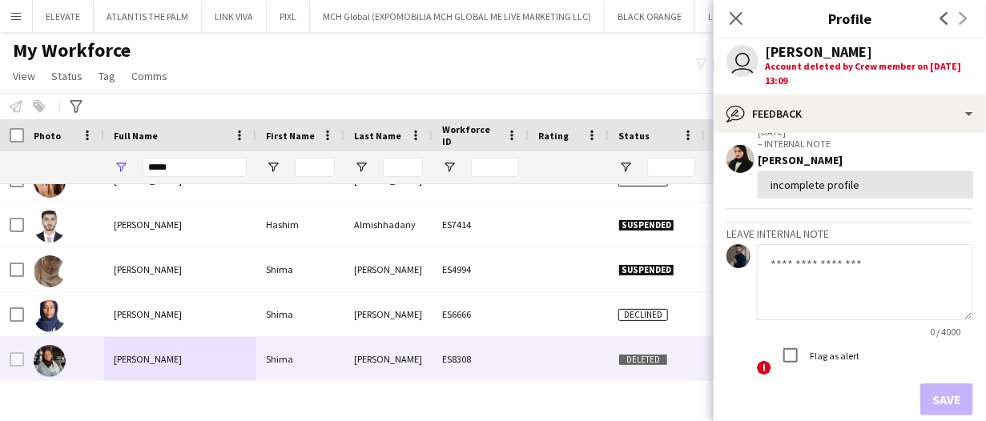
scroll to position [0, 0]
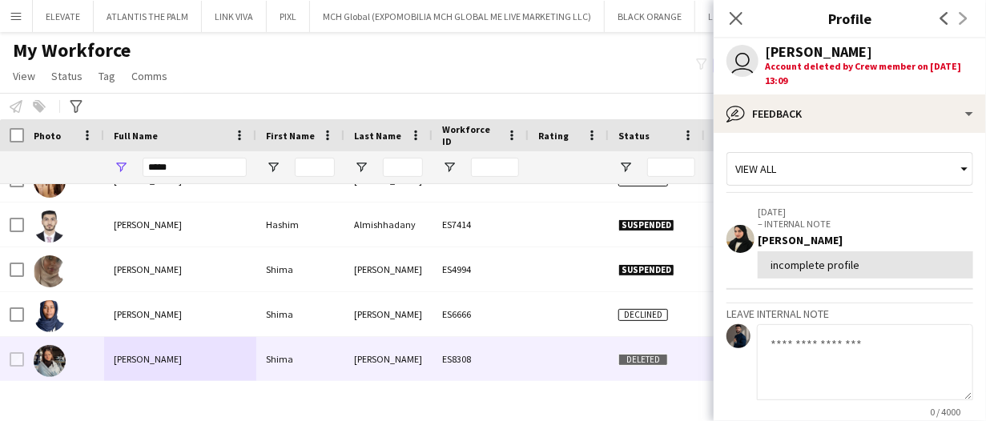
click at [938, 207] on p "21-11-2024" at bounding box center [865, 212] width 215 height 12
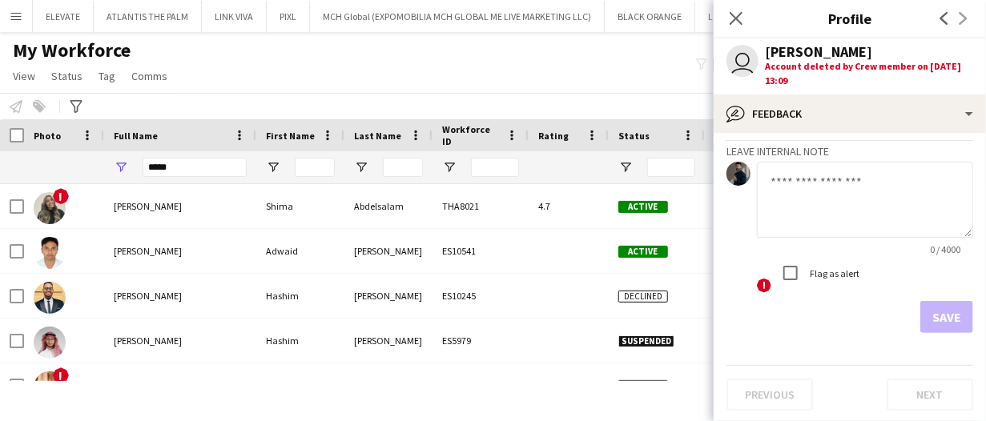
click at [249, 102] on div "Notify workforce Add to tag Select at least one crew to tag him or her. Advance…" at bounding box center [493, 106] width 986 height 26
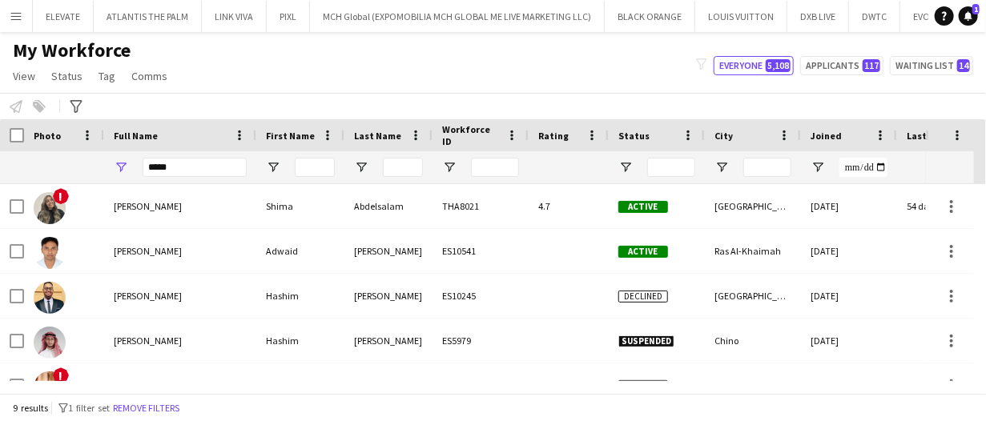
click at [716, 104] on div "Notify workforce Add to tag Select at least one crew to tag him or her. Advance…" at bounding box center [493, 106] width 986 height 26
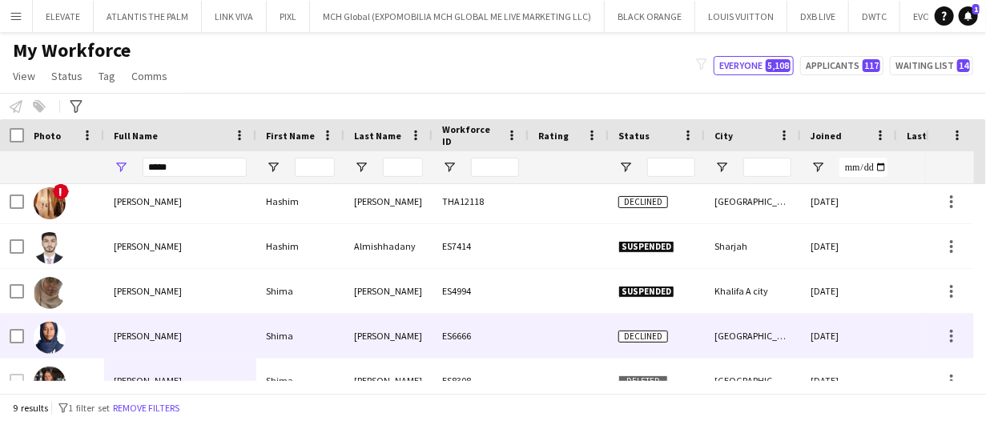
scroll to position [206, 0]
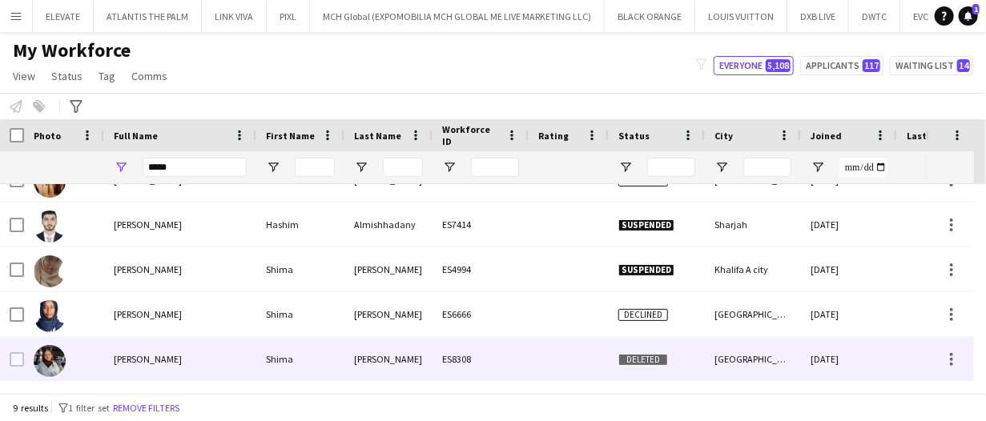
click at [454, 343] on div "ES8308" at bounding box center [480, 359] width 96 height 44
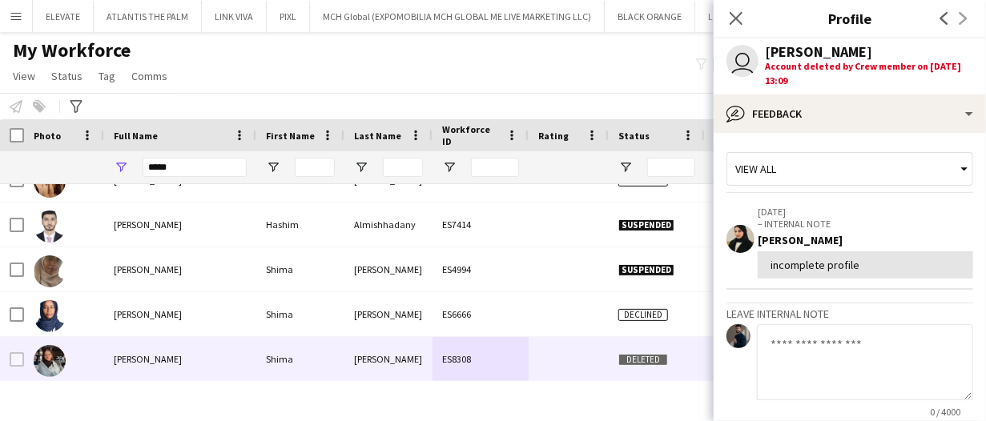
click at [544, 96] on div "Notify workforce Add to tag Select at least one crew to tag him or her. Advance…" at bounding box center [493, 106] width 986 height 26
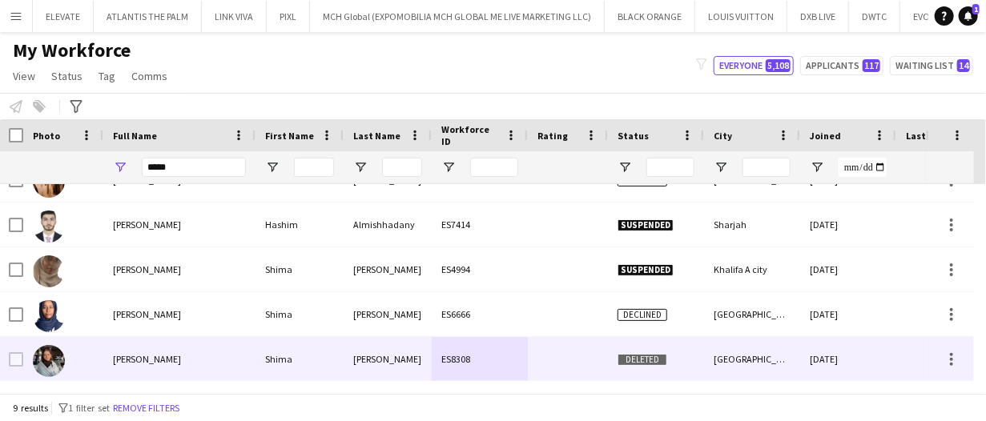
scroll to position [0, 0]
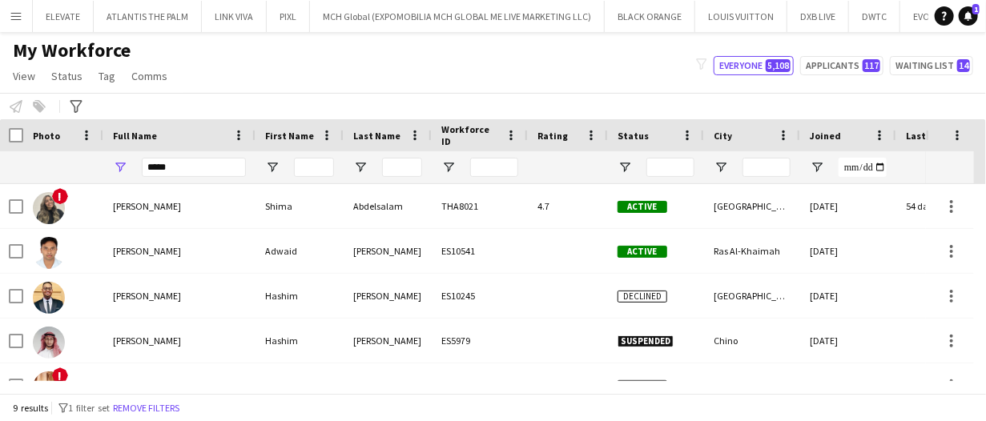
click at [393, 83] on div "My Workforce View Views Default view New view Update view Delete view Edit name…" at bounding box center [493, 65] width 986 height 54
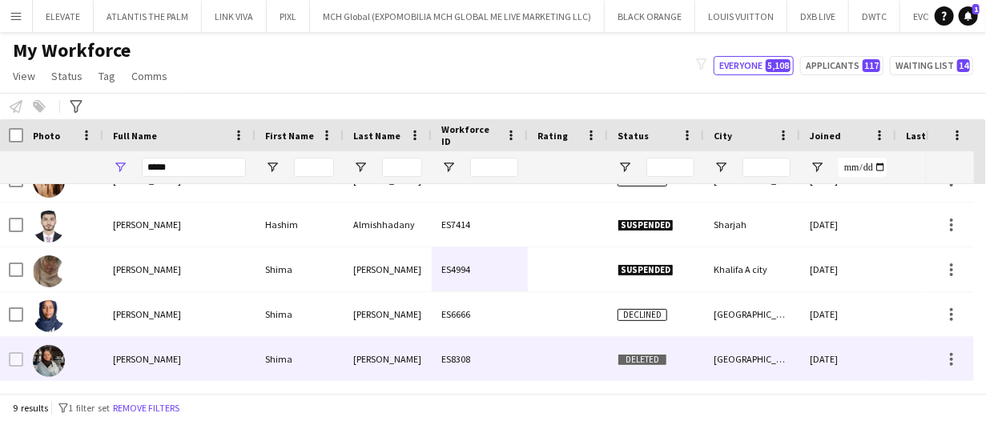
click at [319, 343] on div "Shima" at bounding box center [299, 359] width 88 height 44
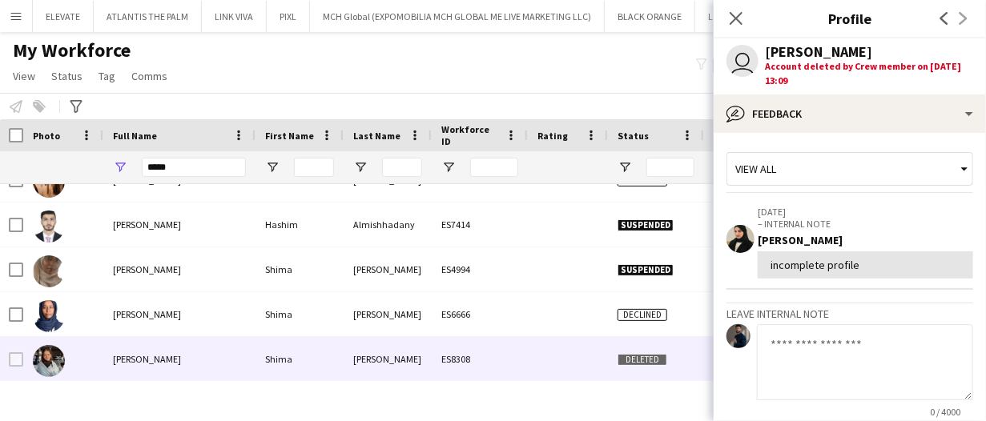
click at [739, 20] on icon at bounding box center [736, 18] width 13 height 13
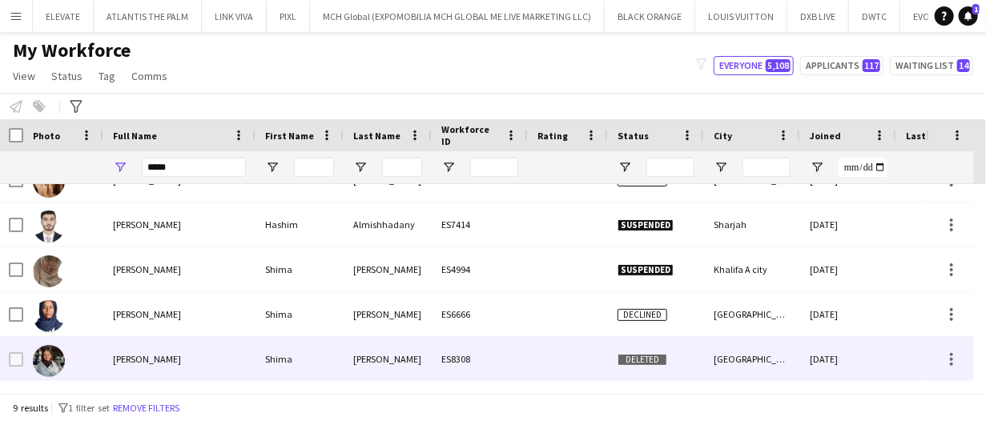
click at [76, 369] on div at bounding box center [63, 359] width 80 height 44
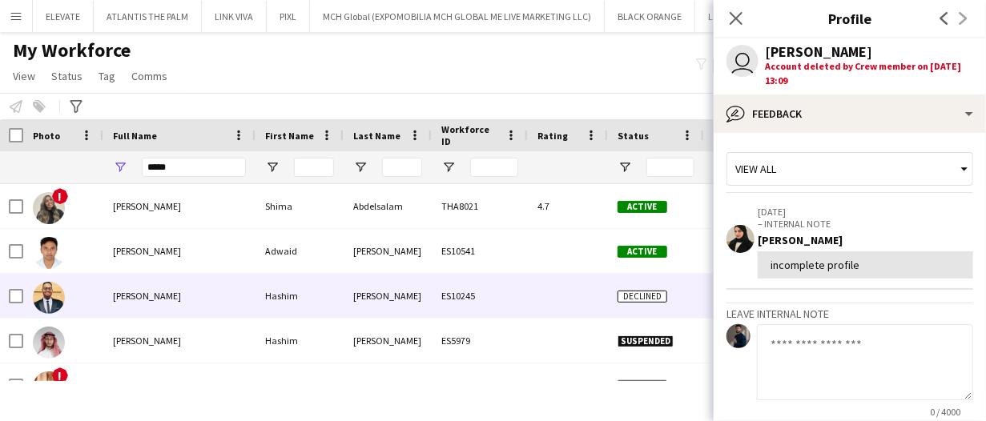
scroll to position [206, 0]
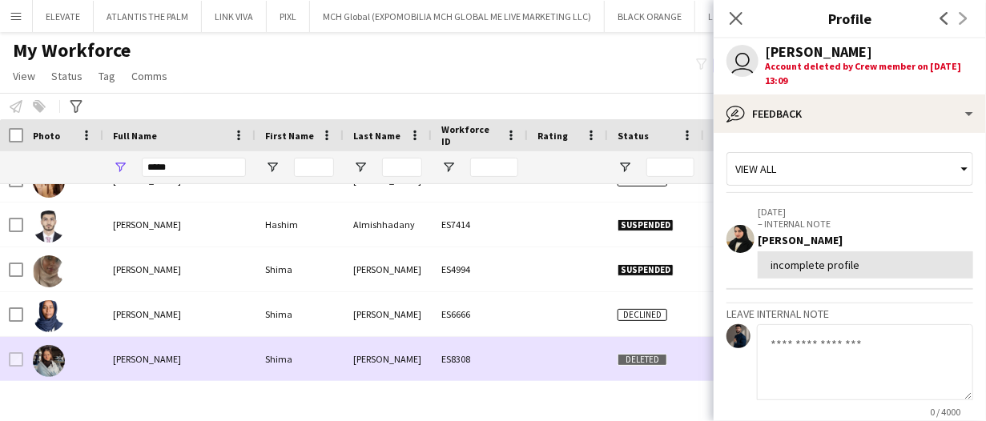
click at [300, 360] on div "Shima" at bounding box center [299, 359] width 88 height 44
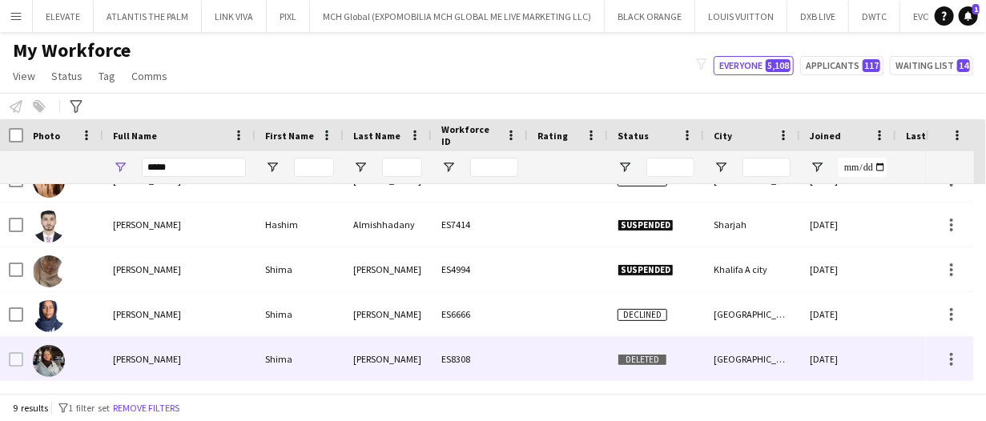
click at [300, 360] on div "Shima" at bounding box center [299, 359] width 88 height 44
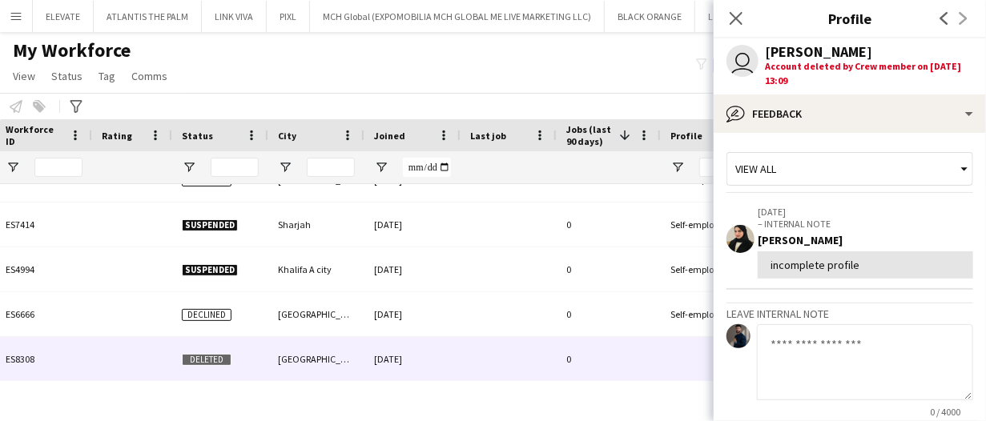
click at [479, 106] on div "Notify workforce Add to tag Select at least one crew to tag him or her. Advance…" at bounding box center [493, 106] width 986 height 26
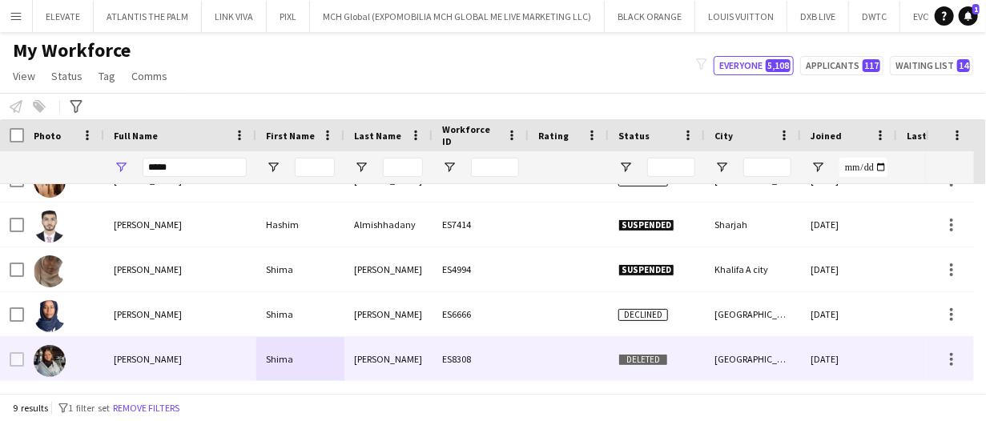
click at [573, 356] on div at bounding box center [569, 359] width 80 height 44
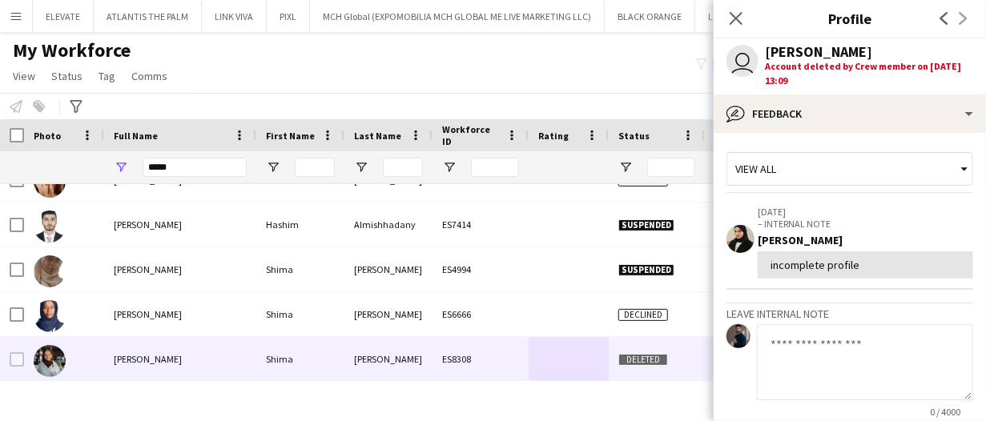
click at [644, 107] on div "Notify workforce Add to tag Select at least one crew to tag him or her. Advance…" at bounding box center [493, 106] width 986 height 26
